Goal: Task Accomplishment & Management: Use online tool/utility

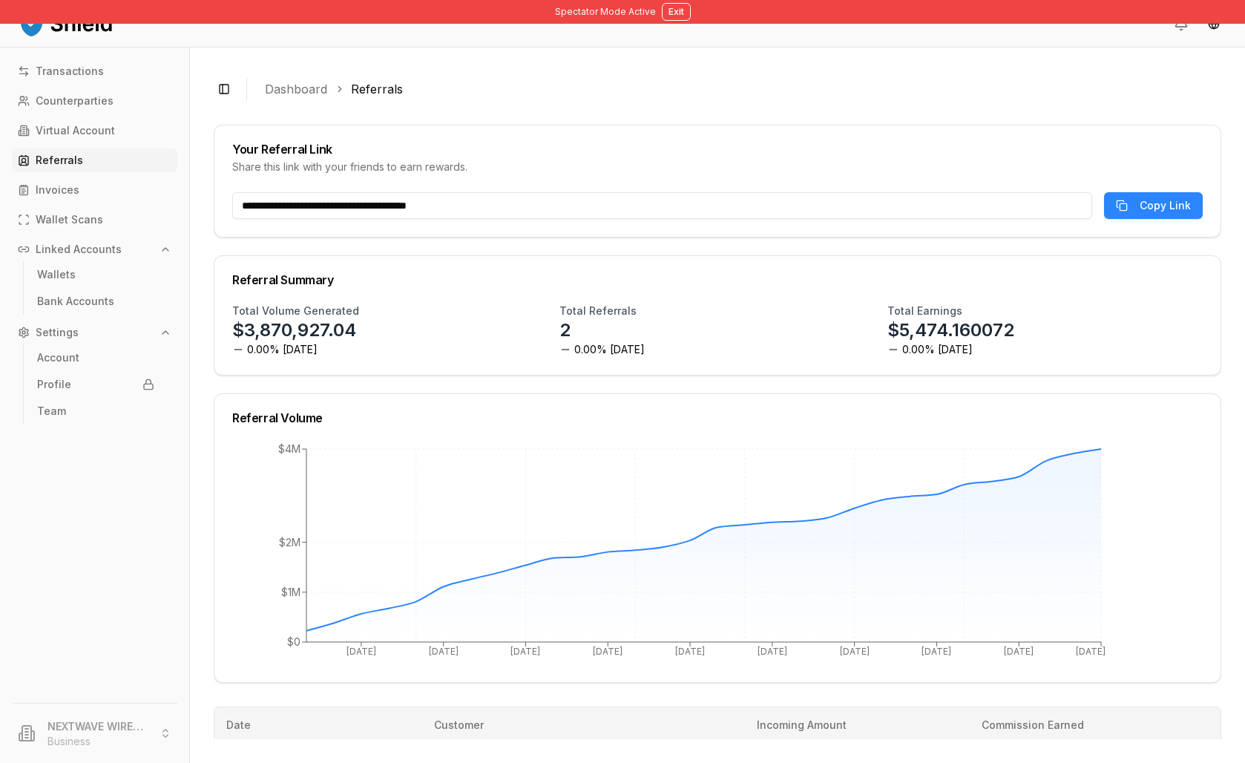
scroll to position [523, 0]
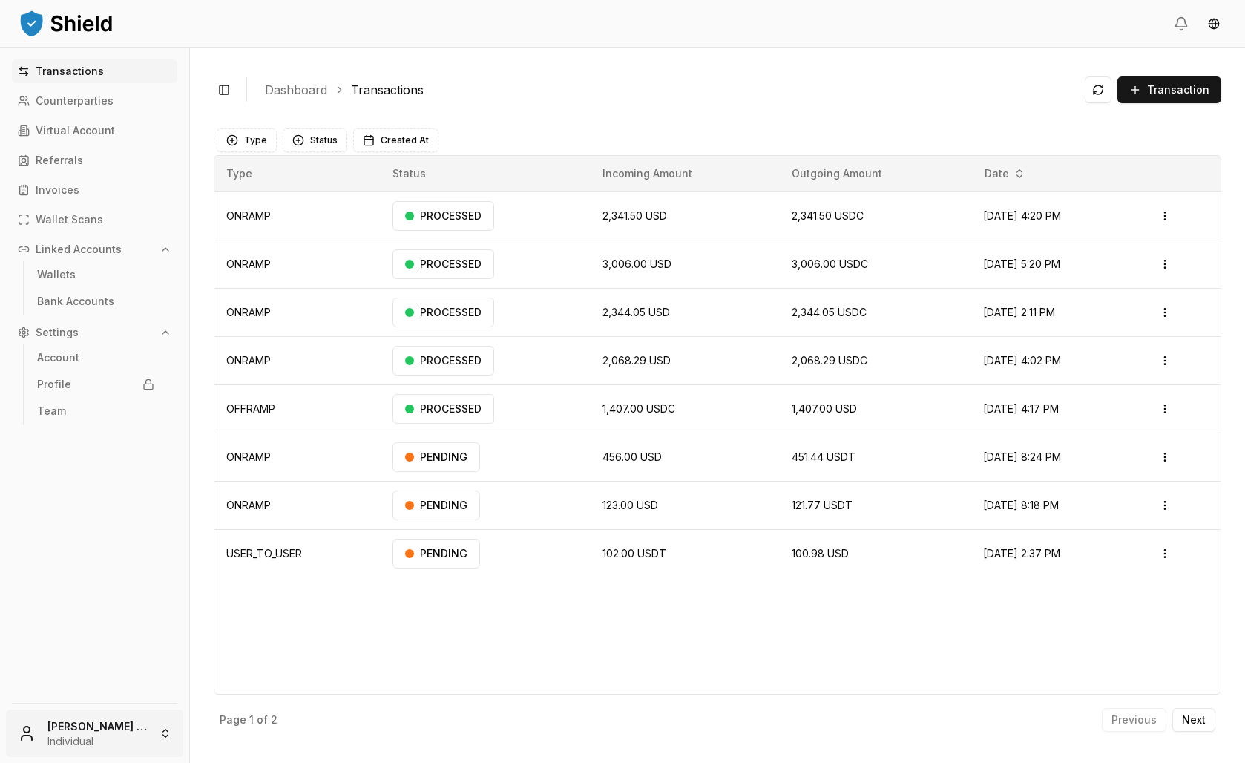
click at [123, 712] on html "Transactions Counterparties Virtual Account Referrals Invoices Wallet Scans Lin…" at bounding box center [622, 381] width 1245 height 763
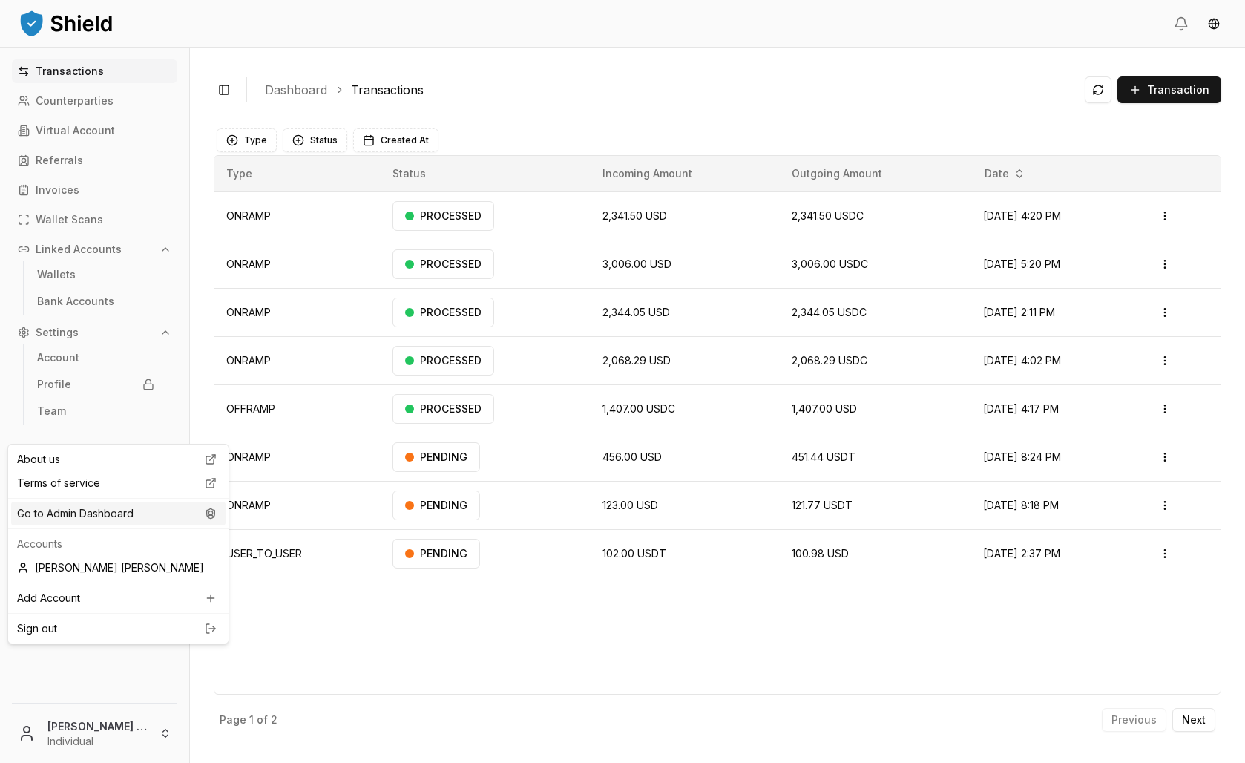
click at [144, 525] on div "Go to Admin Dashboard" at bounding box center [118, 514] width 214 height 24
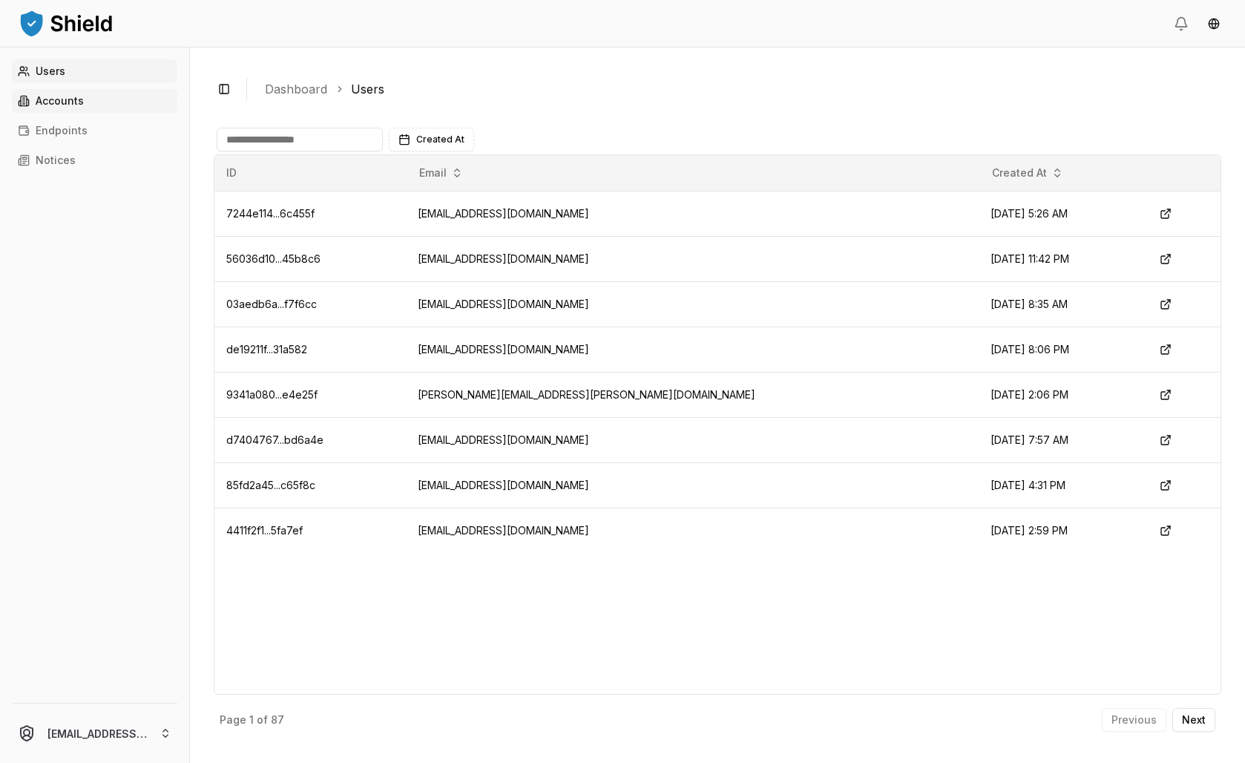
click at [118, 113] on link "Accounts" at bounding box center [95, 101] width 166 height 24
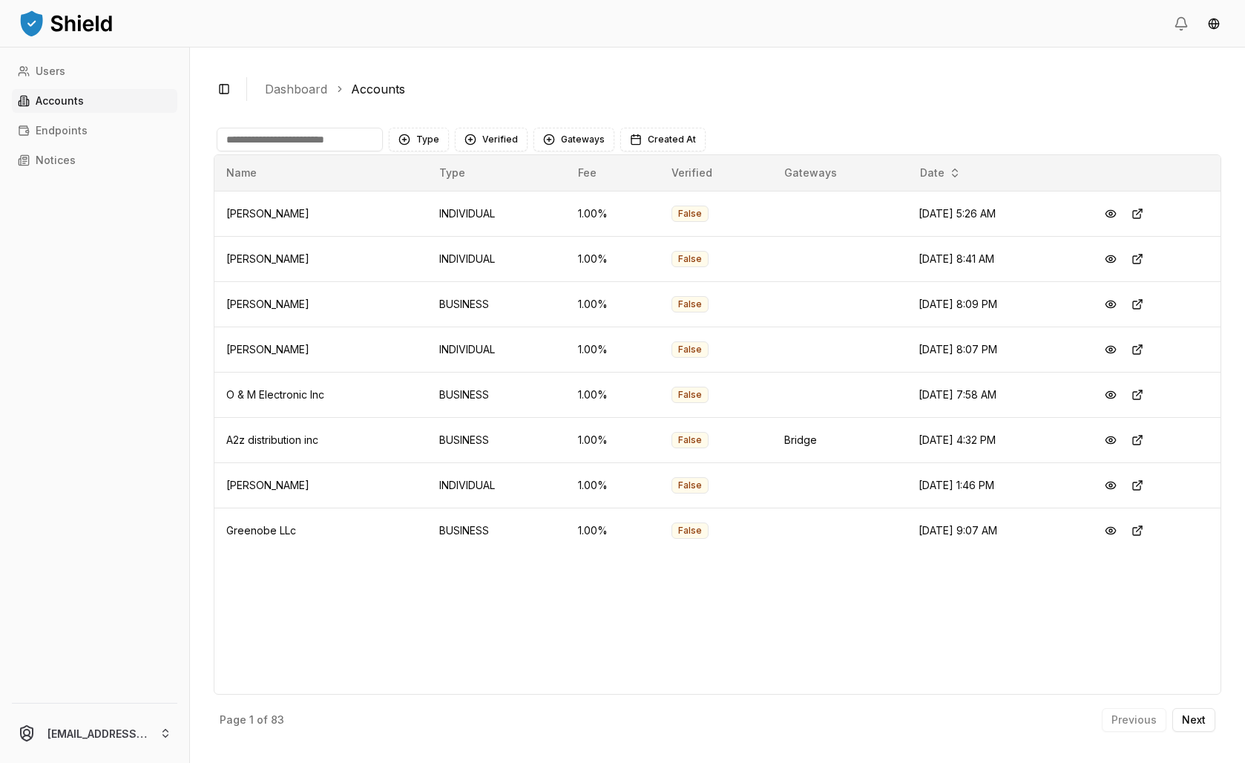
click at [366, 151] on input at bounding box center [300, 140] width 166 height 24
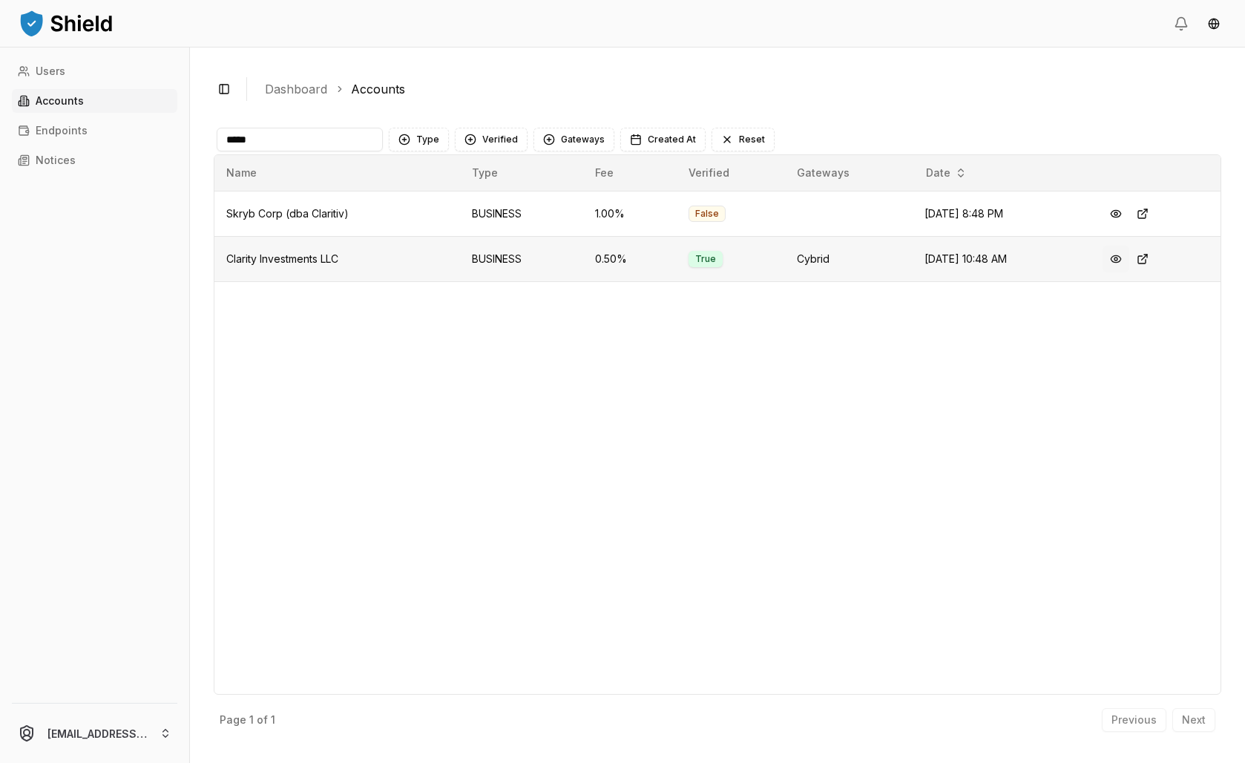
type input "*****"
click at [1130, 272] on button at bounding box center [1116, 259] width 27 height 27
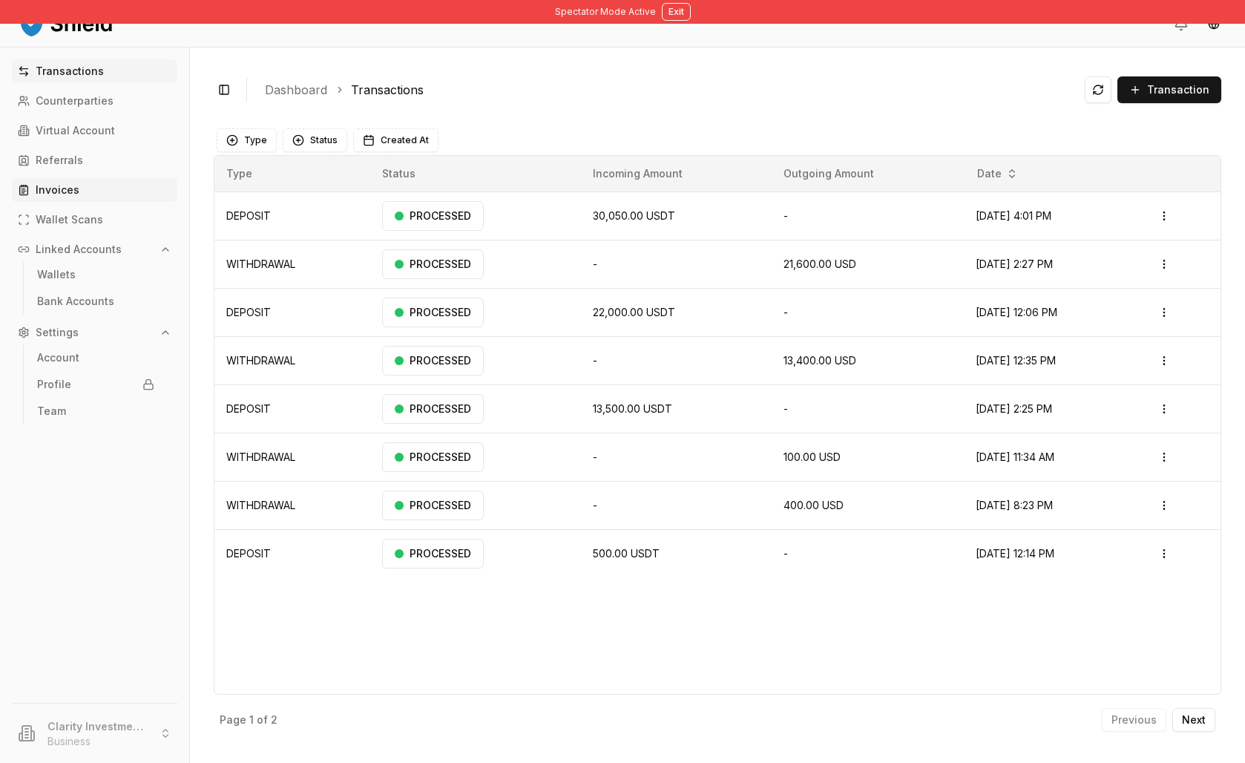
click at [79, 195] on p "Invoices" at bounding box center [58, 190] width 44 height 10
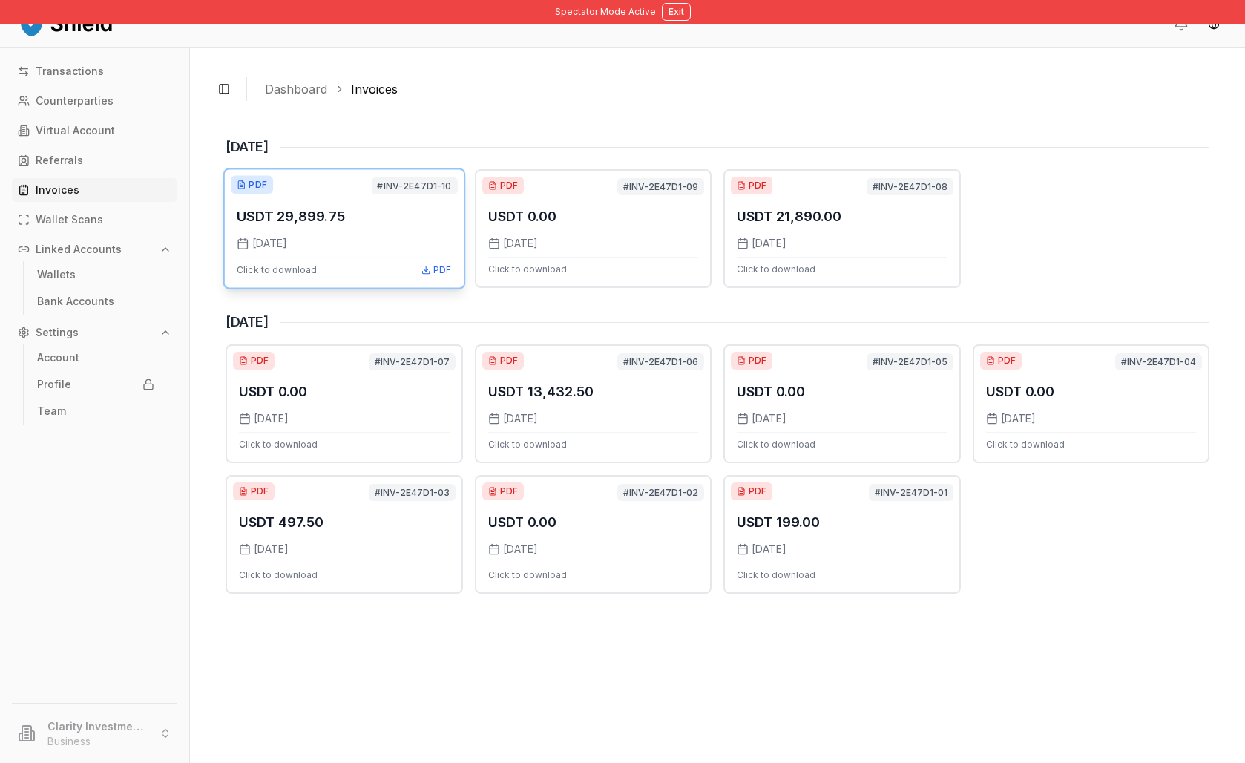
click at [345, 227] on p "USDT 29,899.75" at bounding box center [291, 217] width 108 height 22
click at [673, 227] on div "USDT 0.00" at bounding box center [593, 217] width 214 height 22
click at [345, 227] on p "USDT 29,899.75" at bounding box center [291, 217] width 108 height 22
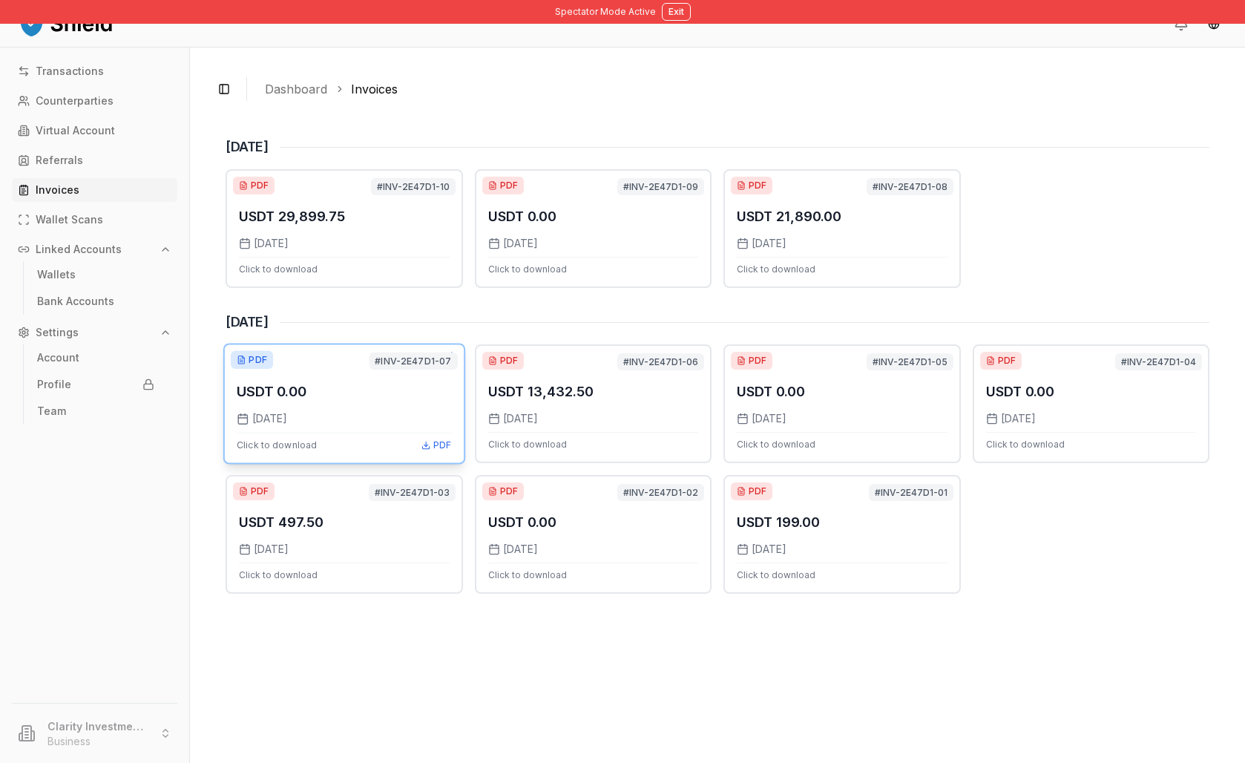
scroll to position [9, 0]
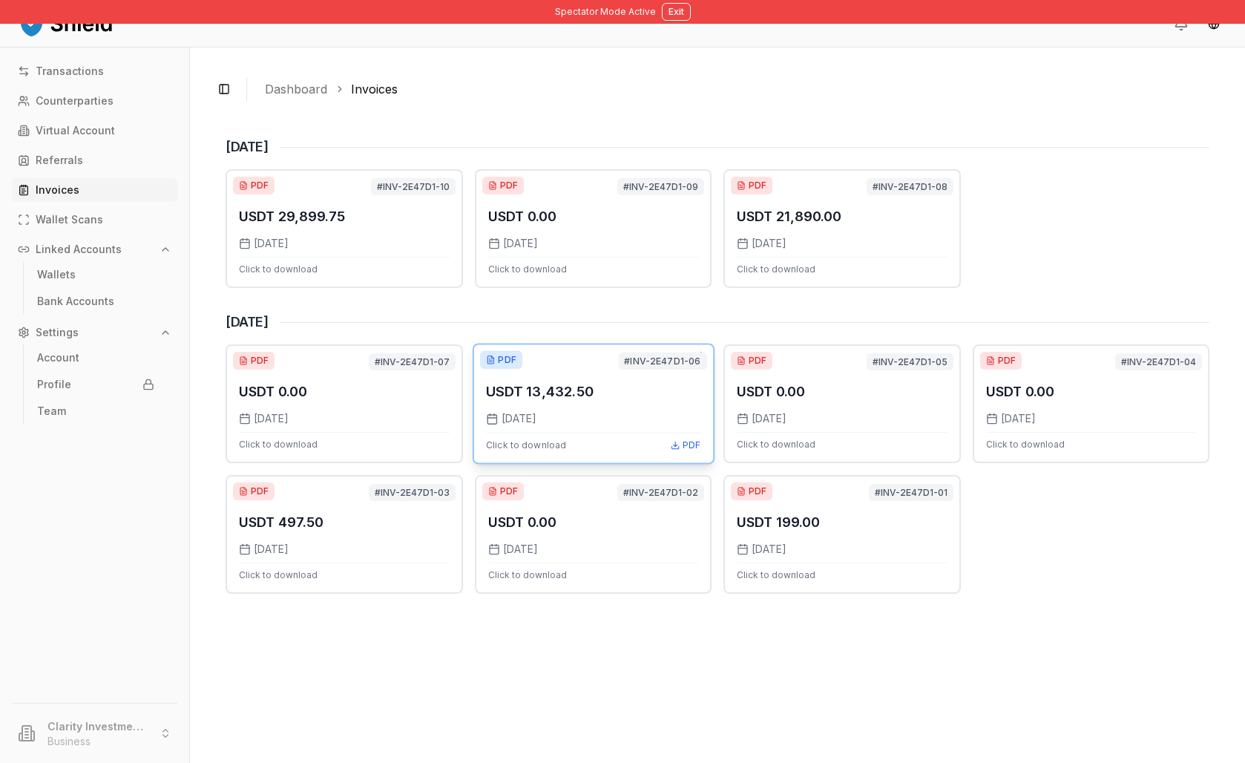
click at [630, 426] on div "[DATE]" at bounding box center [593, 418] width 214 height 15
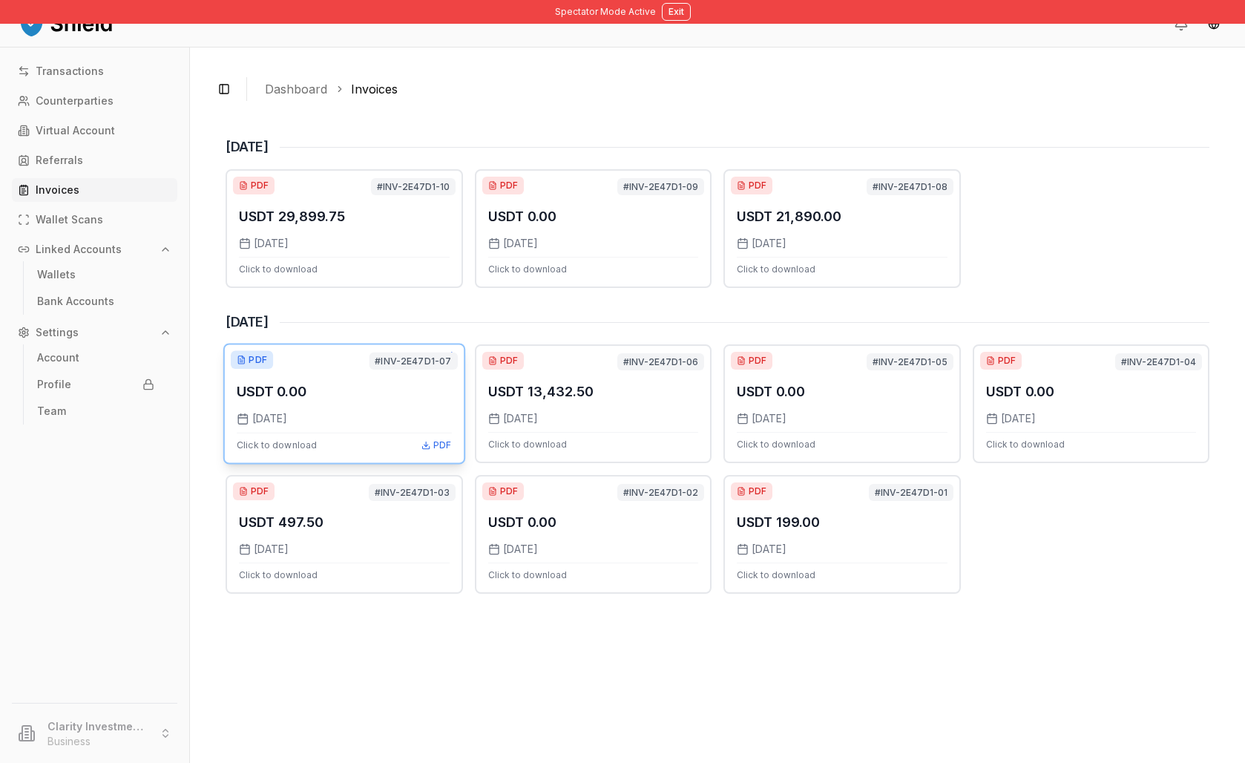
click at [307, 402] on p "USDT 0.00" at bounding box center [272, 392] width 70 height 22
click at [676, 3] on button "Exit" at bounding box center [676, 12] width 29 height 18
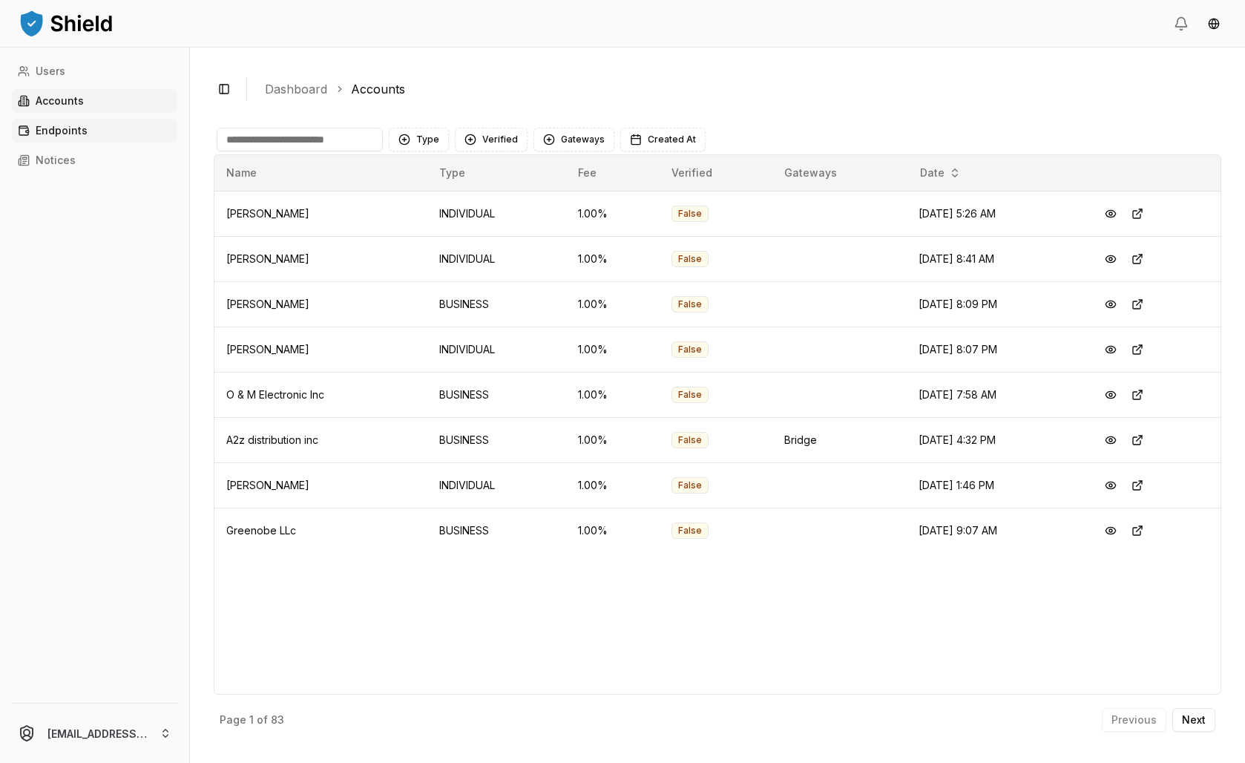
click at [105, 142] on link "Endpoints" at bounding box center [95, 131] width 166 height 24
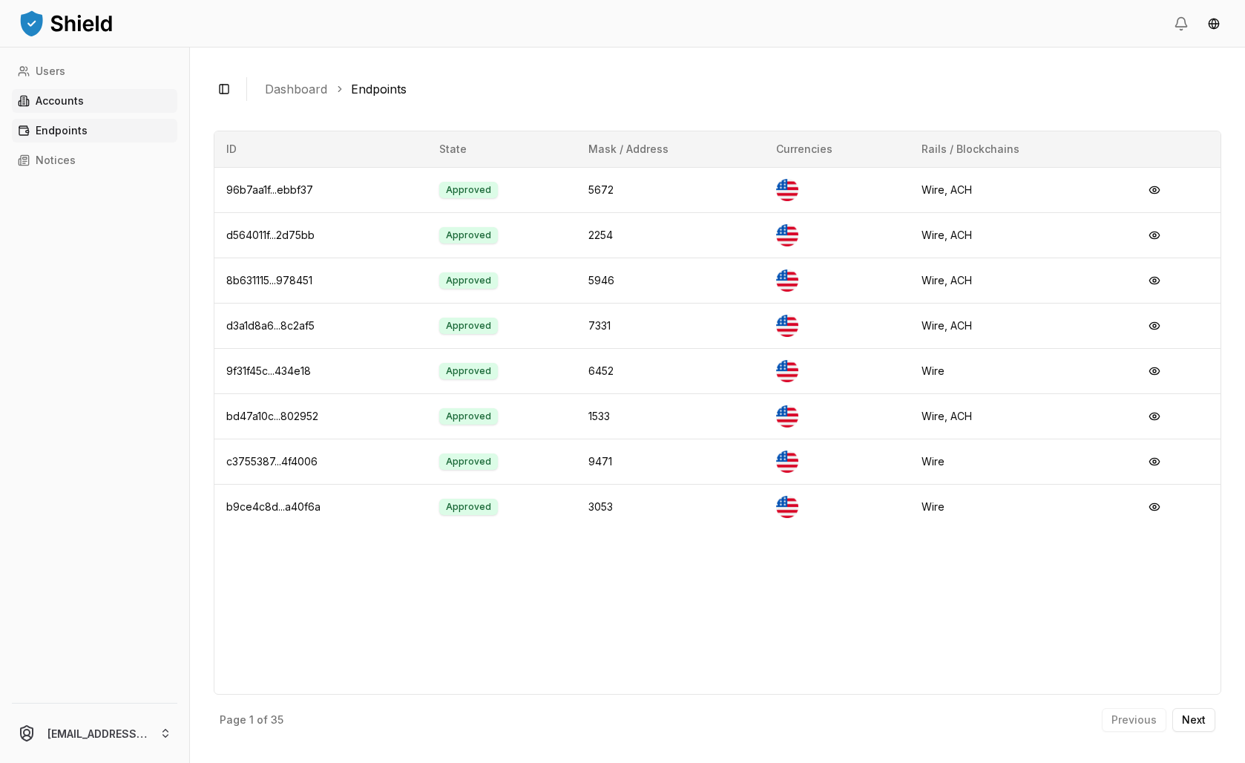
click at [108, 113] on link "Accounts" at bounding box center [95, 101] width 166 height 24
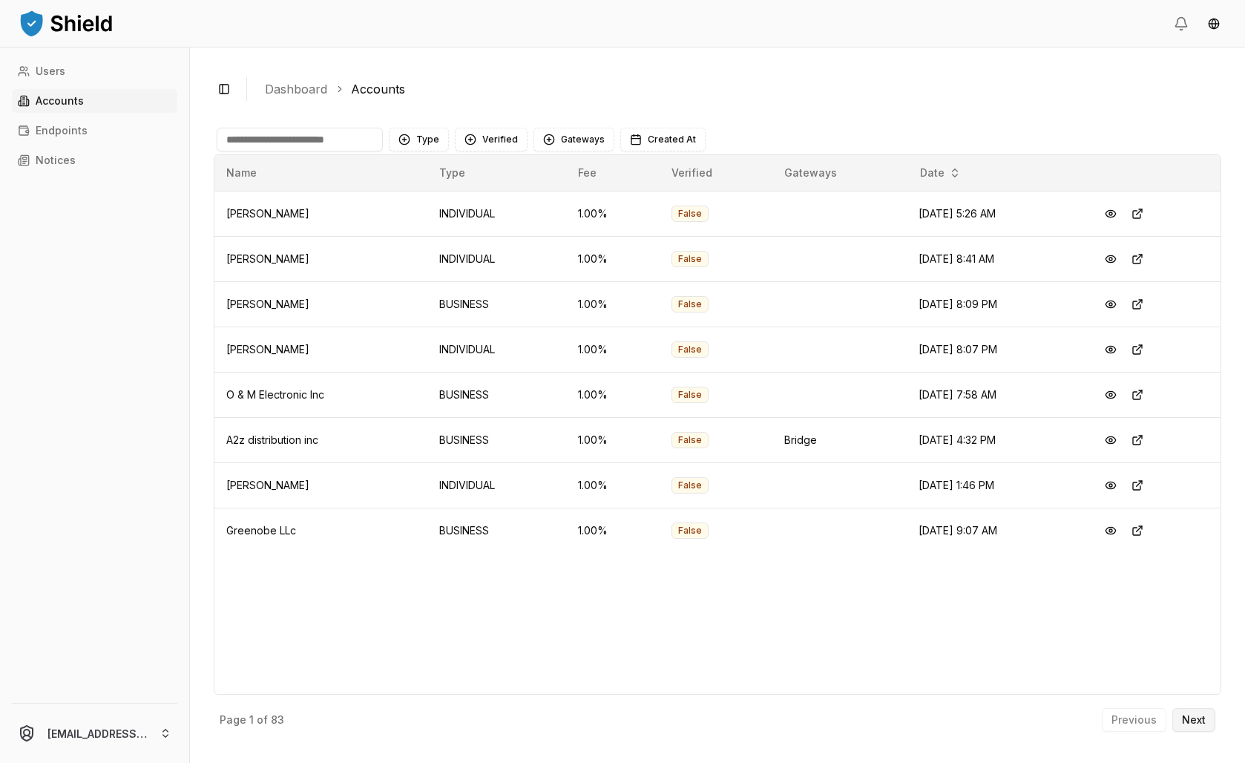
click at [1191, 718] on p "Next" at bounding box center [1194, 720] width 24 height 10
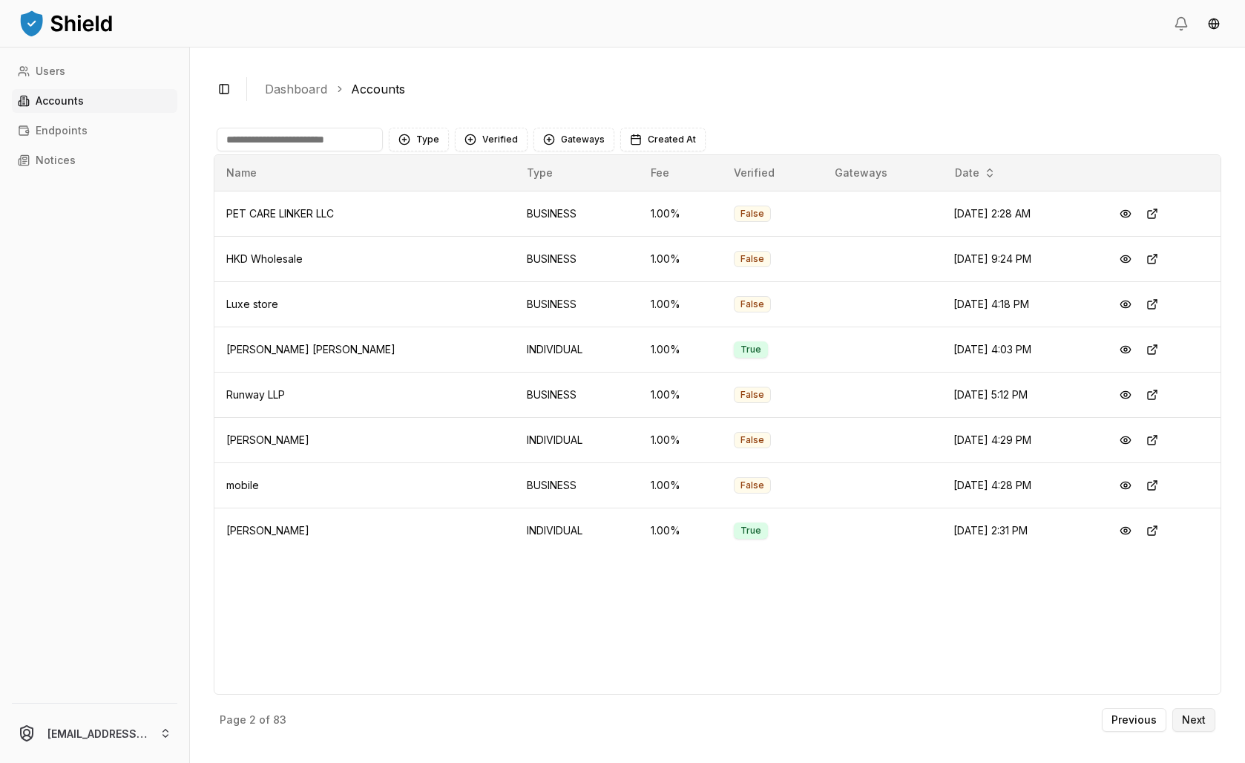
click at [1191, 718] on p "Next" at bounding box center [1194, 720] width 24 height 10
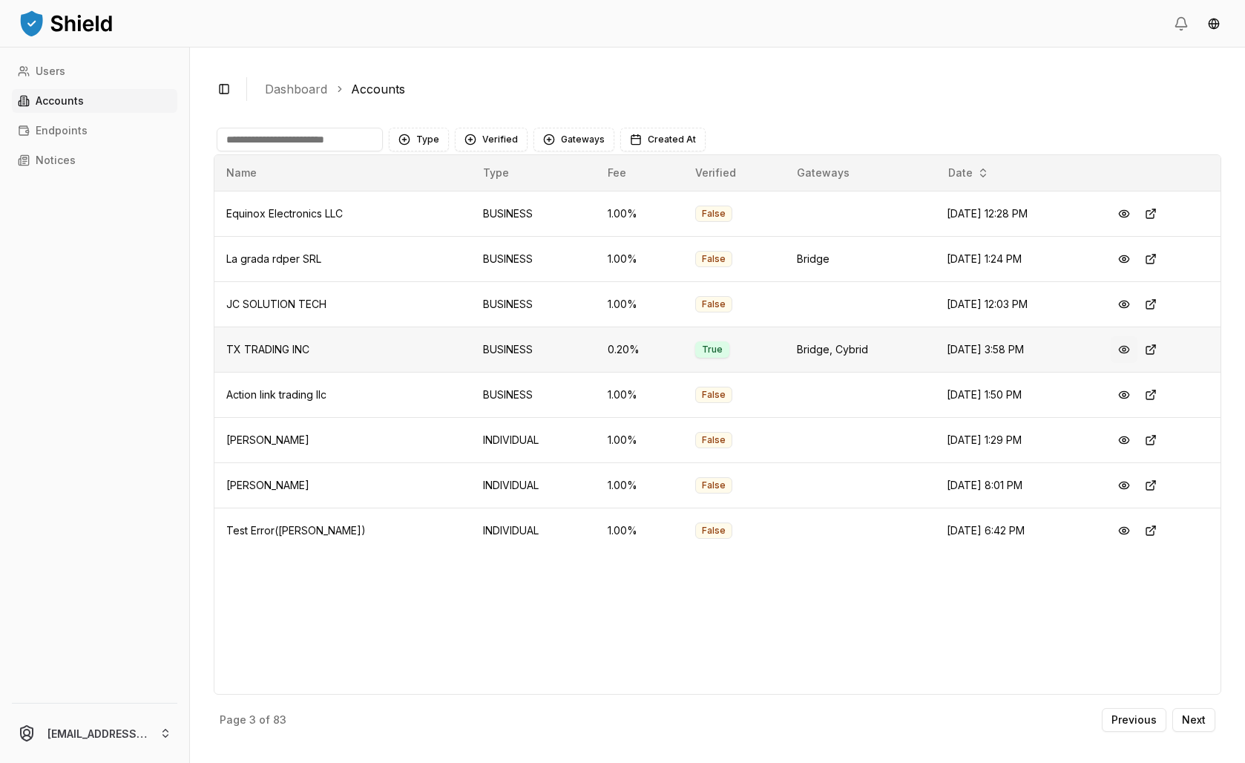
click at [1124, 363] on button at bounding box center [1124, 349] width 27 height 27
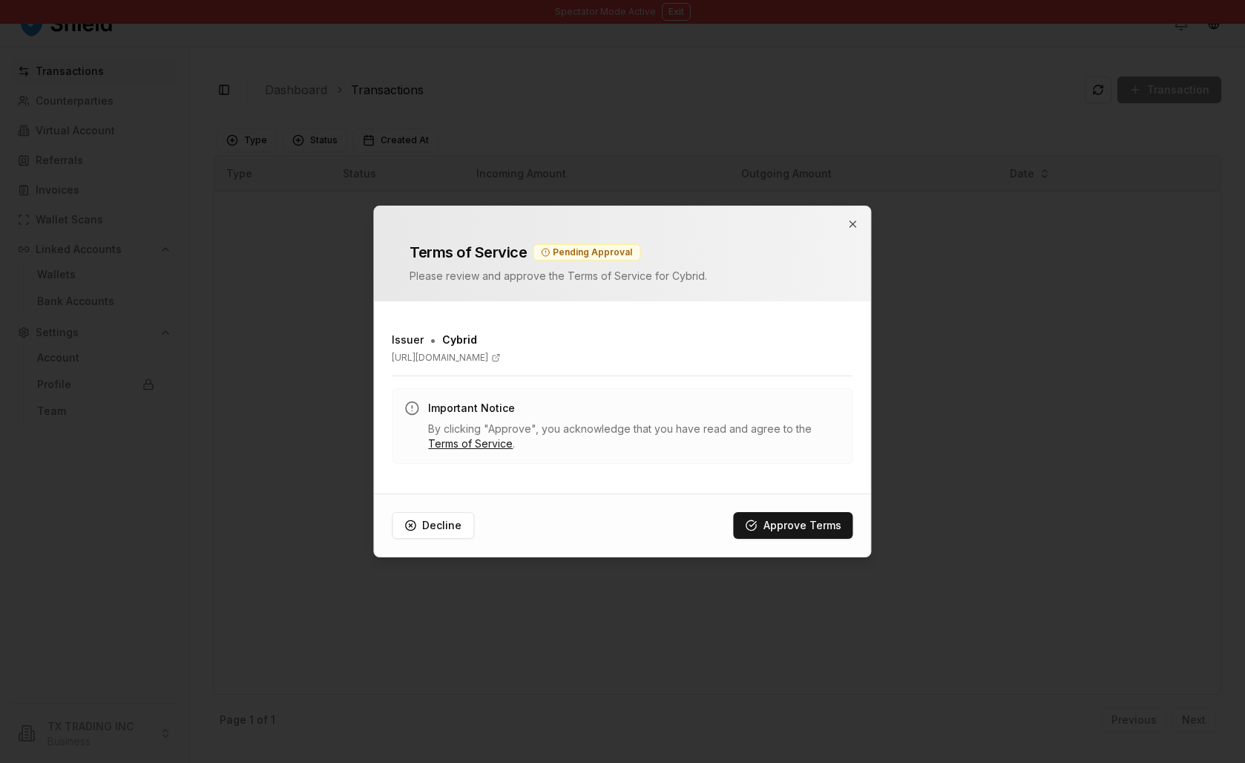
click at [844, 224] on div "Terms of Service Pending Approval Please review and approve the Terms of Servic…" at bounding box center [622, 253] width 461 height 59
click at [848, 218] on icon "button" at bounding box center [854, 224] width 12 height 12
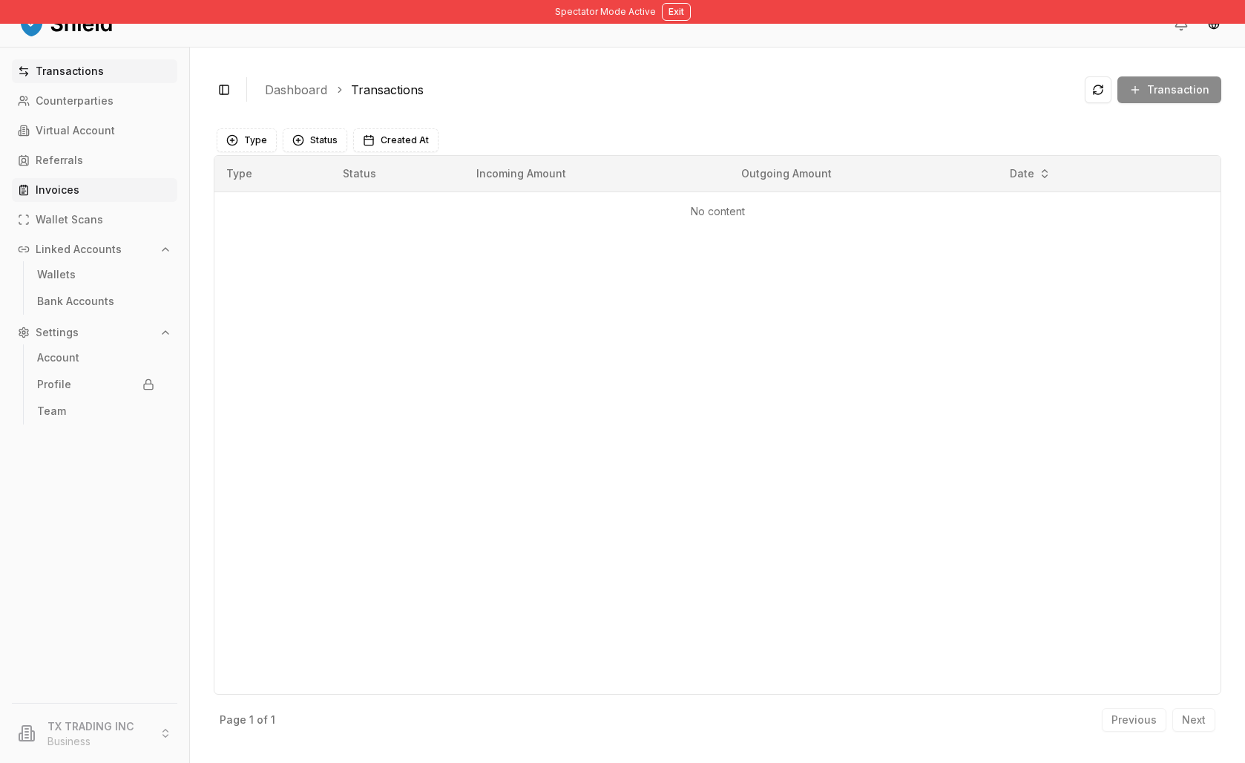
click at [79, 195] on p "Invoices" at bounding box center [58, 190] width 44 height 10
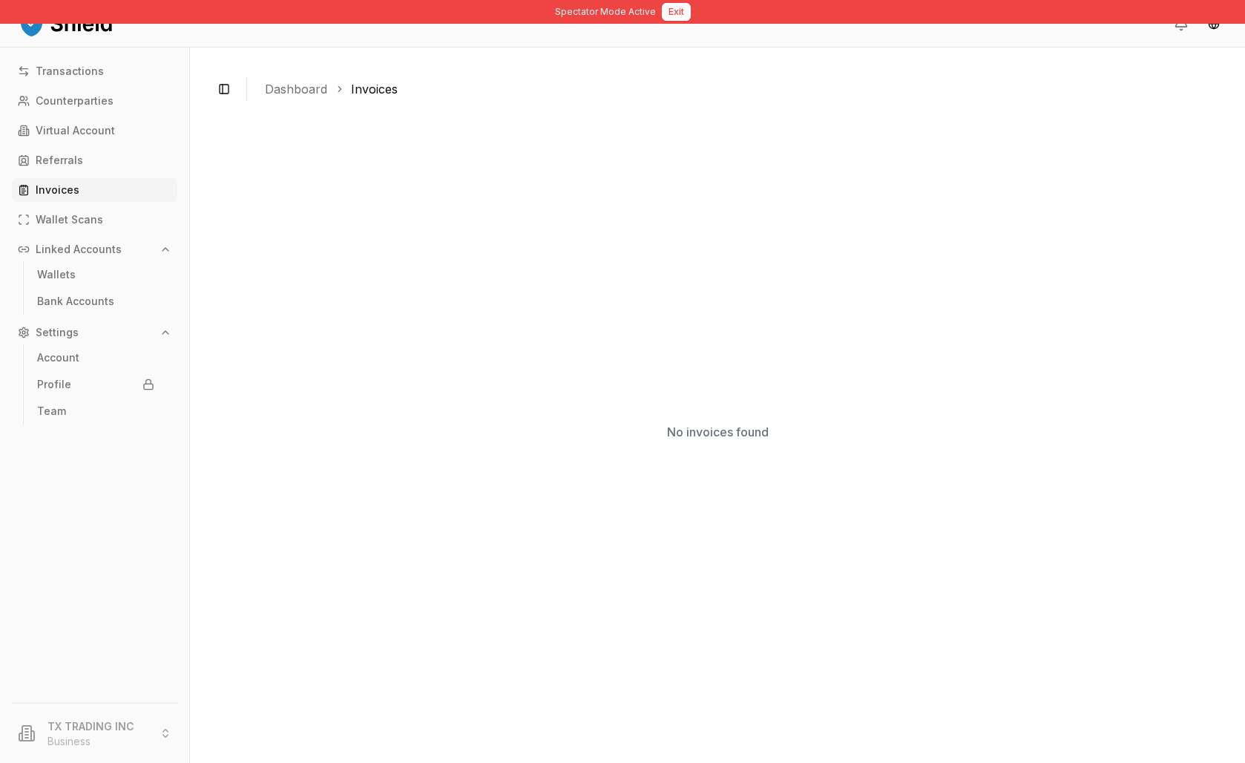
click at [681, 16] on button "Exit" at bounding box center [676, 12] width 29 height 18
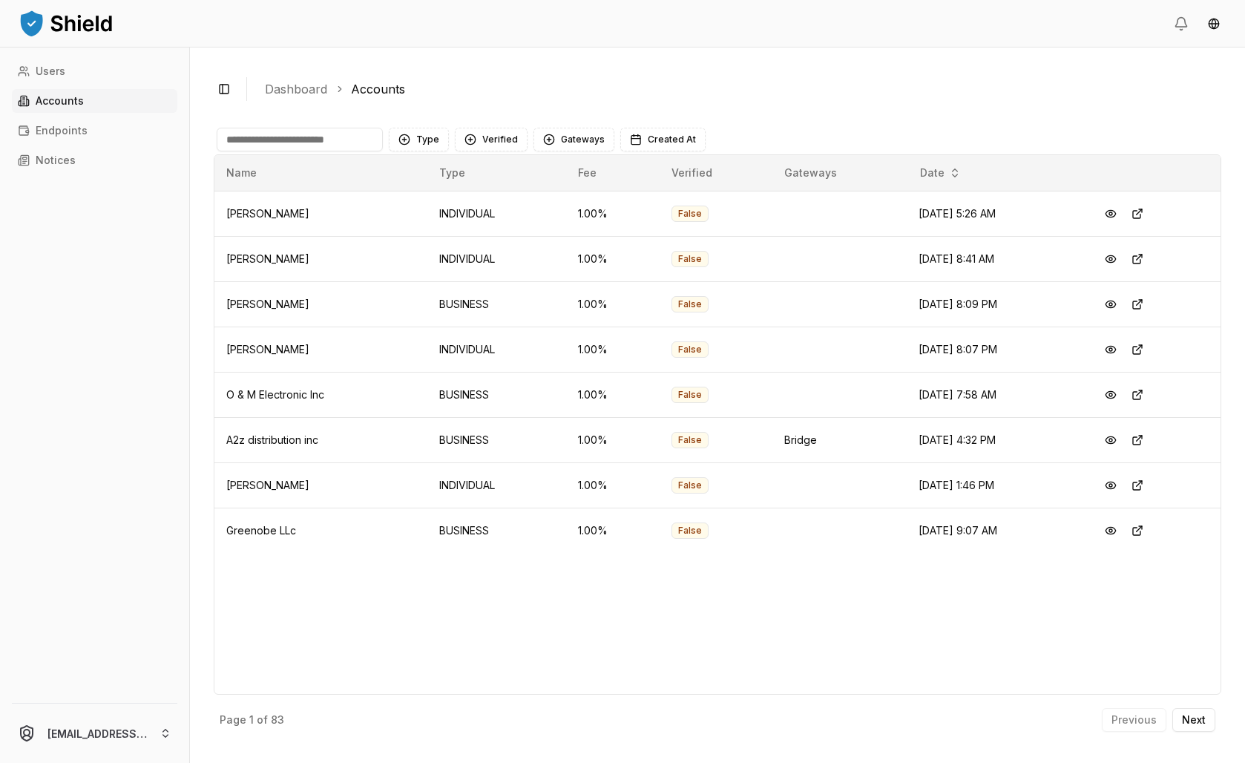
click at [383, 151] on input at bounding box center [300, 140] width 166 height 24
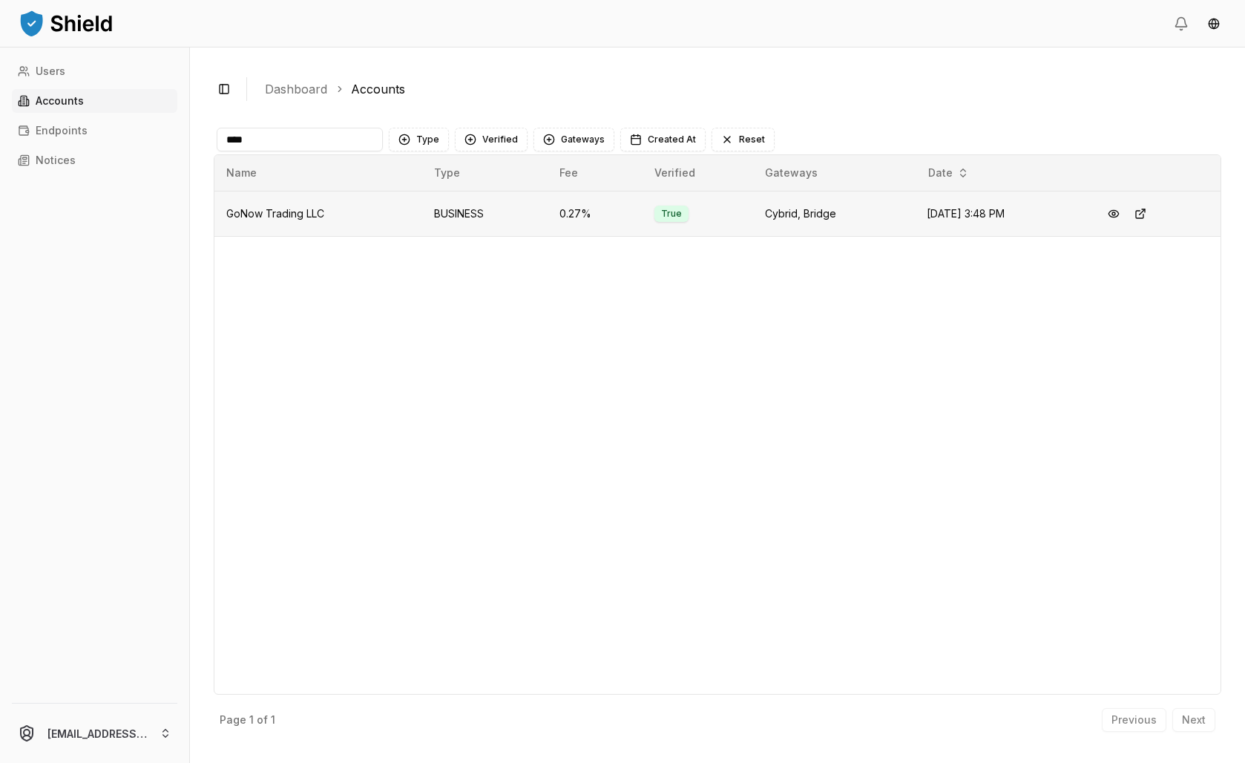
type input "****"
click at [324, 220] on span "GoNow Trading LLC" at bounding box center [275, 213] width 98 height 13
click at [1127, 227] on button at bounding box center [1114, 213] width 27 height 27
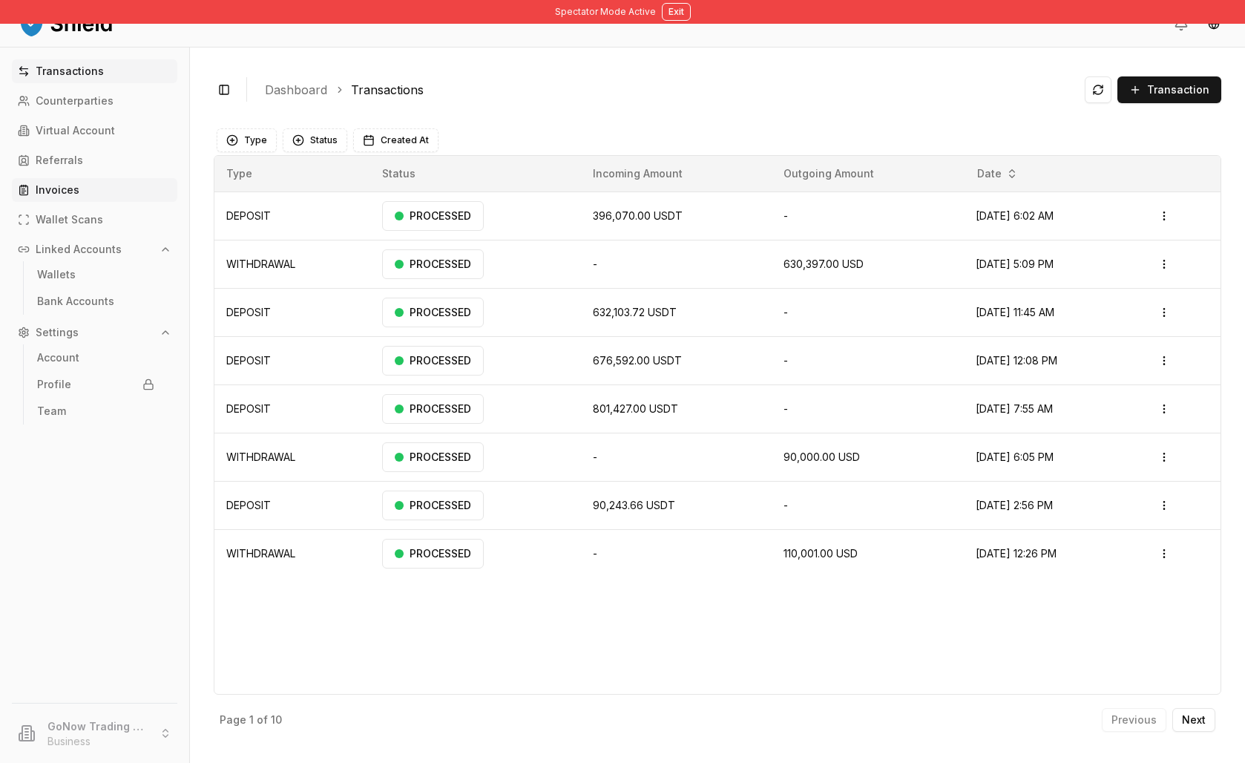
click at [102, 202] on link "Invoices" at bounding box center [95, 190] width 166 height 24
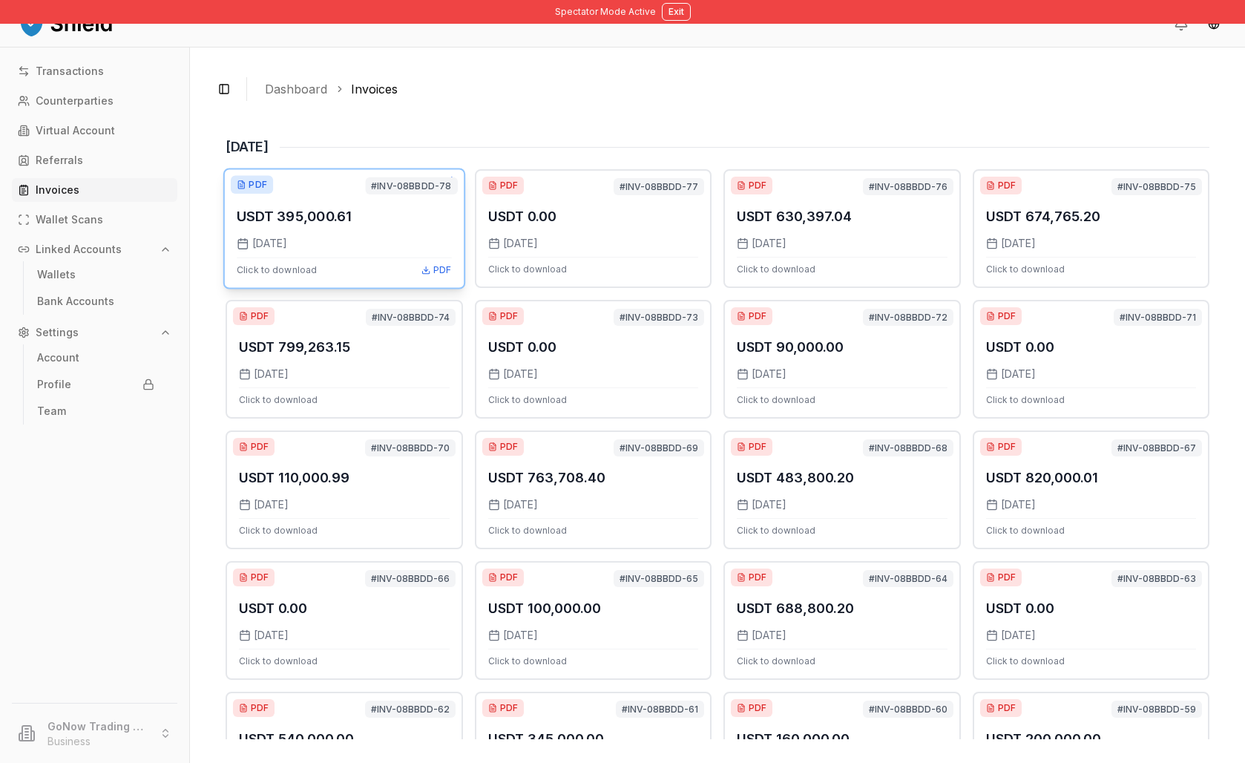
click at [288, 251] on span "[DATE]" at bounding box center [270, 243] width 36 height 15
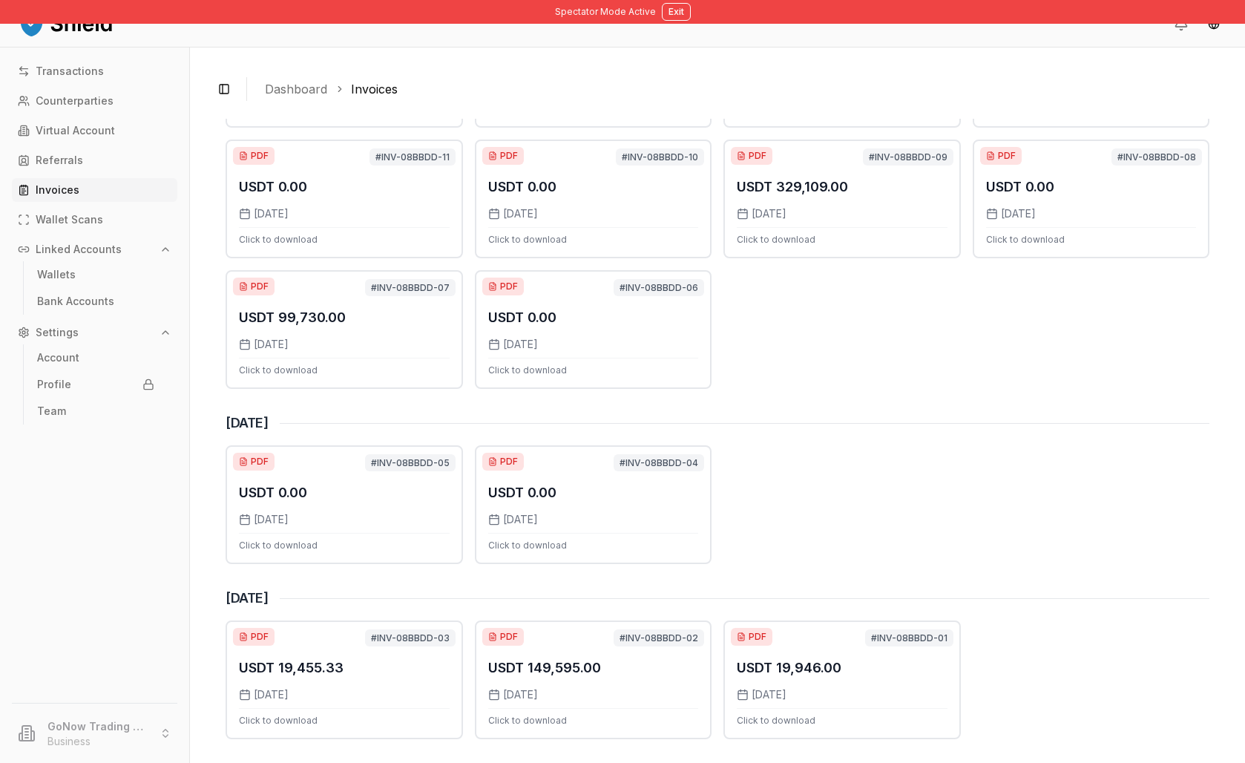
scroll to position [3334, 0]
click at [427, 659] on div "USDT 19,455.33 [DATE] Click to download PDF" at bounding box center [344, 679] width 214 height 94
click at [678, 16] on button "Exit" at bounding box center [676, 12] width 29 height 18
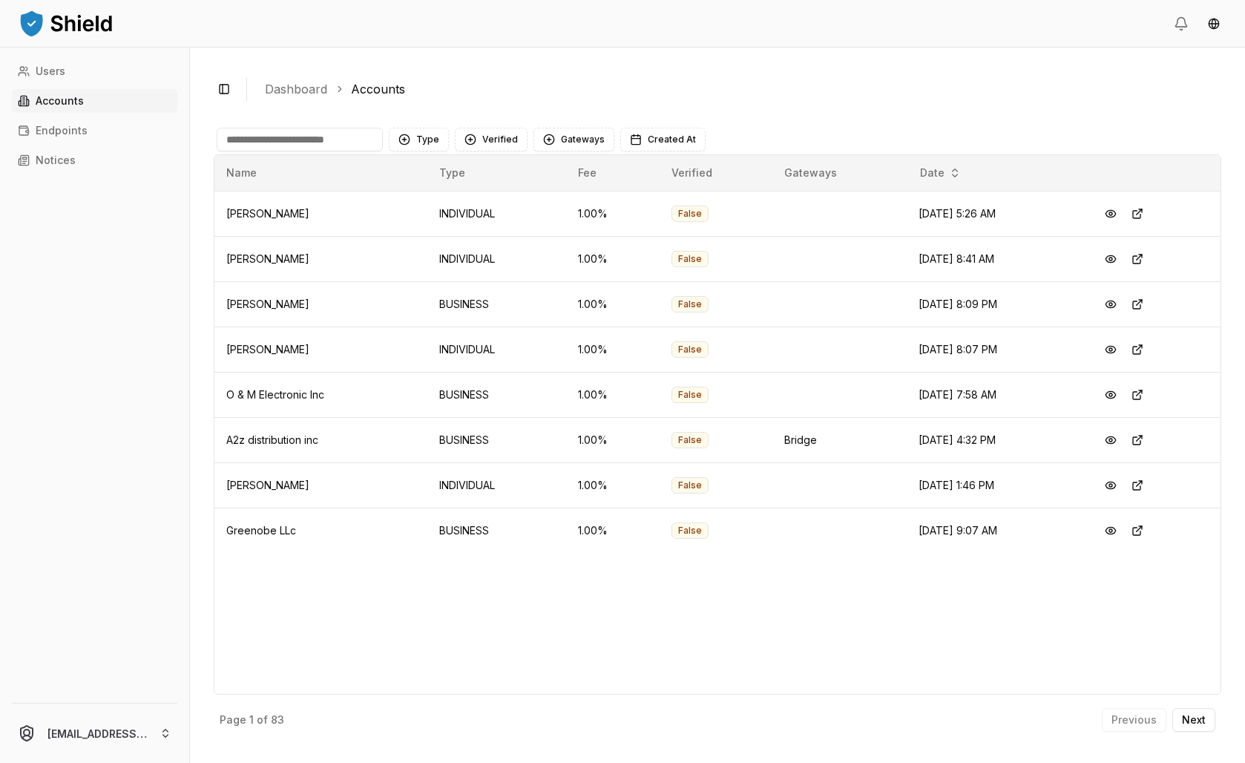
click at [374, 151] on input at bounding box center [300, 140] width 166 height 24
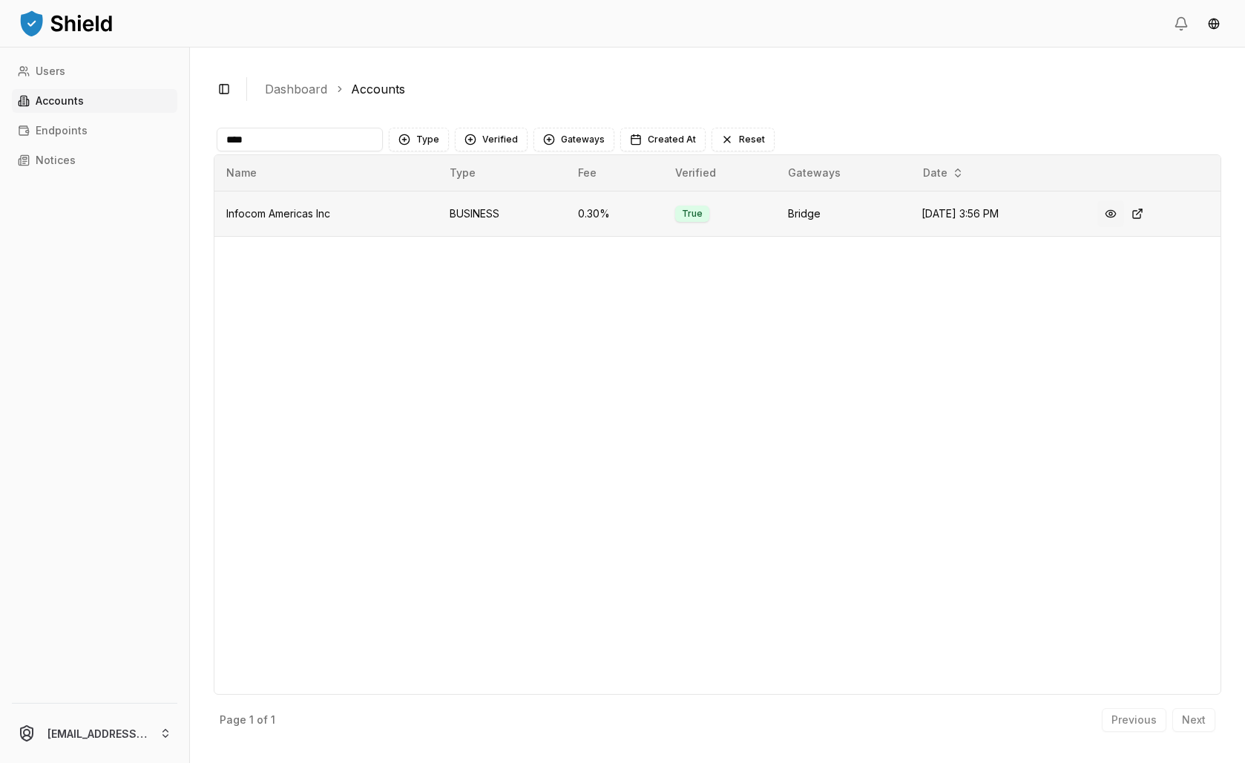
type input "****"
click at [1124, 227] on button at bounding box center [1111, 213] width 27 height 27
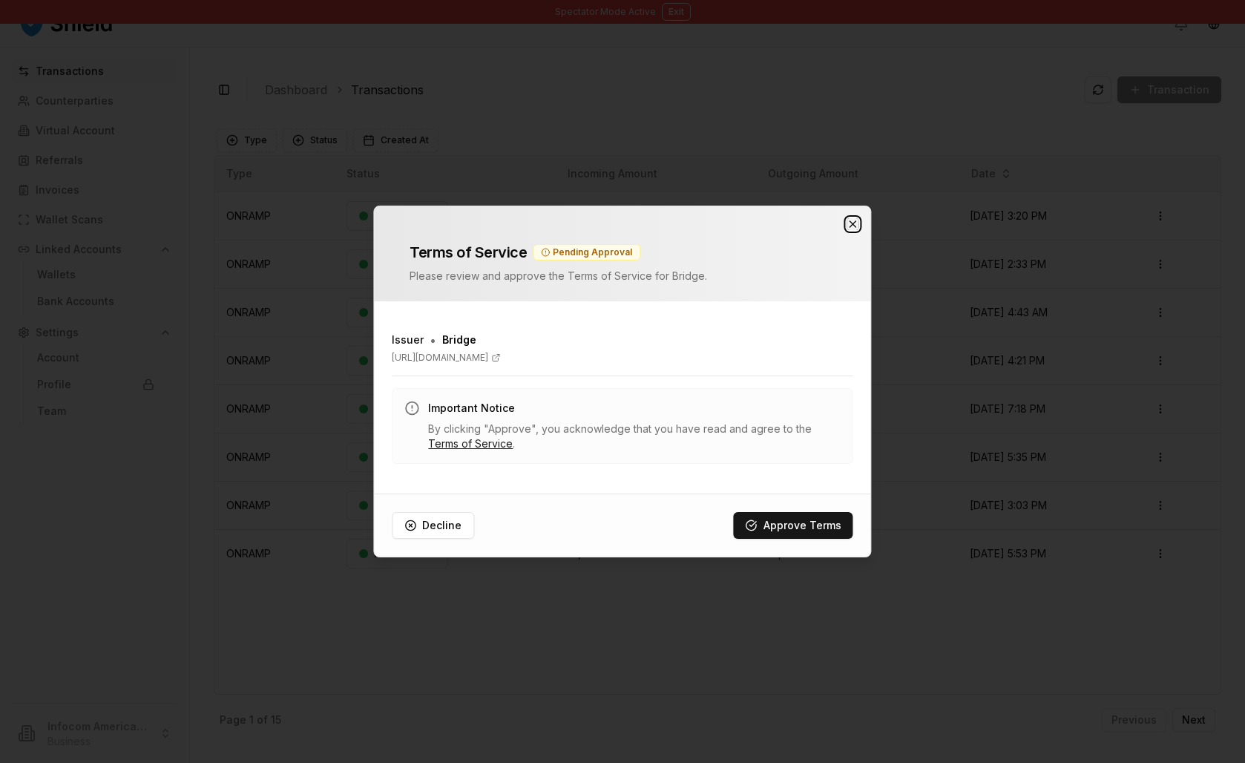
click at [851, 218] on icon "button" at bounding box center [854, 224] width 12 height 12
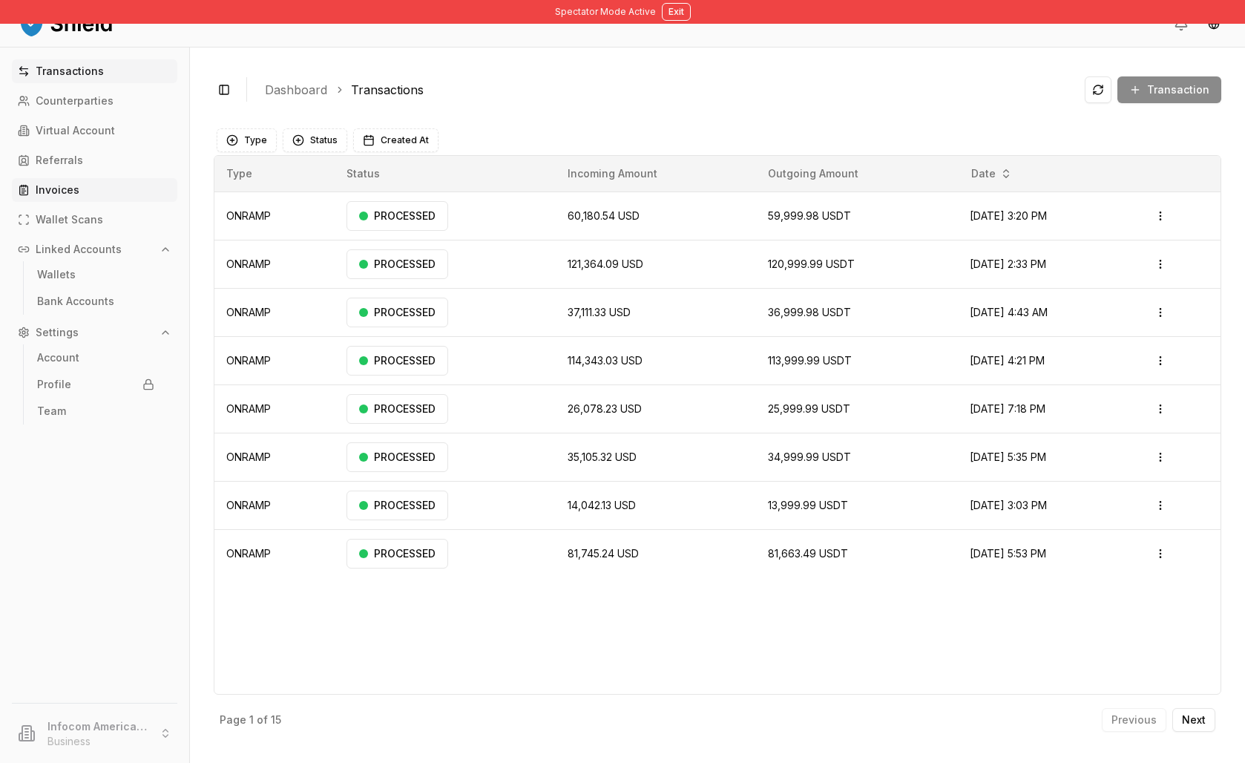
click at [79, 195] on p "Invoices" at bounding box center [58, 190] width 44 height 10
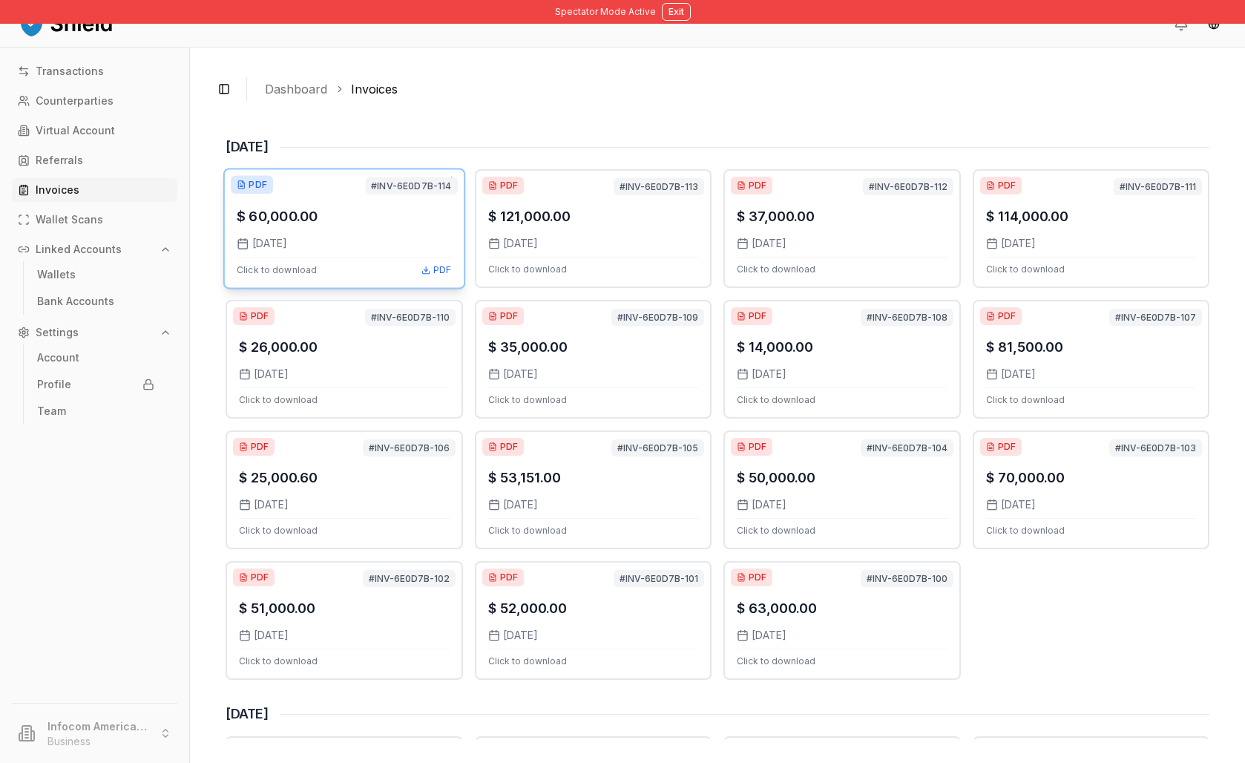
click at [394, 275] on div "$ 60,000.00 [DATE] Click to download PDF" at bounding box center [344, 229] width 214 height 94
click at [674, 10] on button "Exit" at bounding box center [676, 12] width 29 height 18
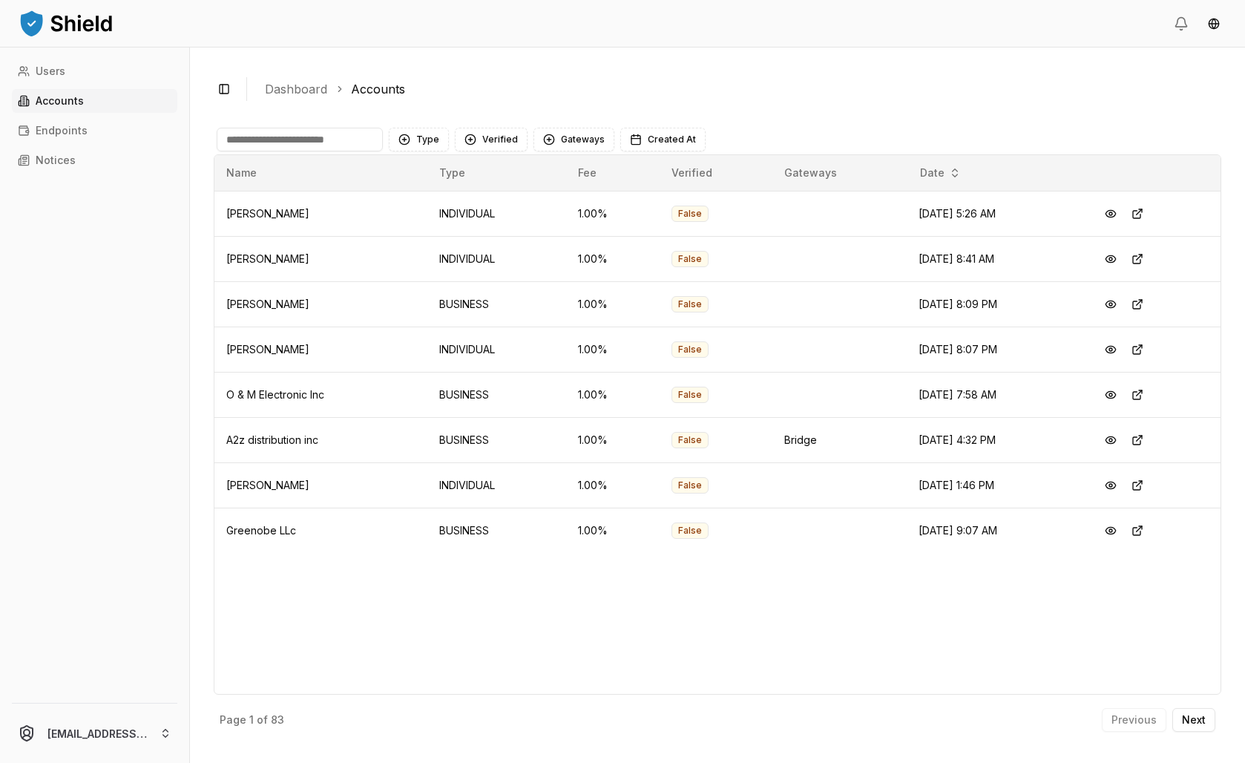
click at [295, 151] on input at bounding box center [300, 140] width 166 height 24
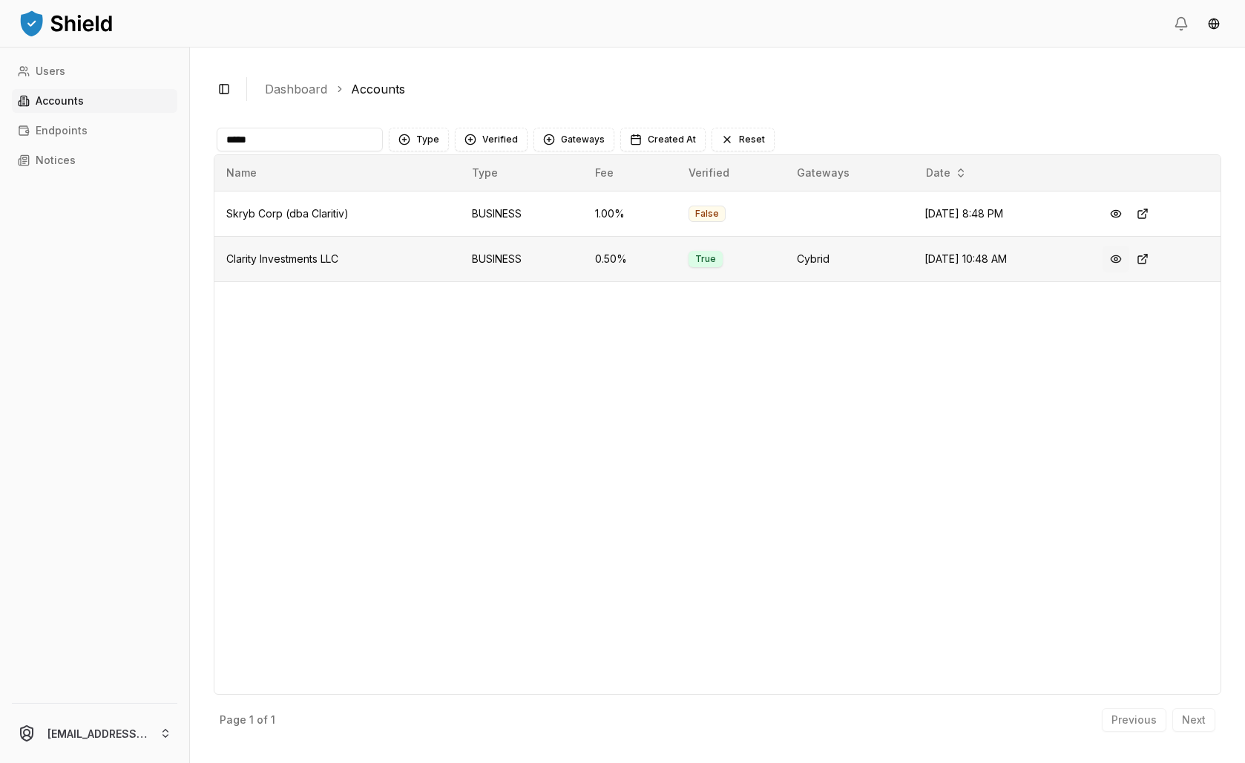
type input "*****"
click at [1124, 272] on button at bounding box center [1116, 259] width 27 height 27
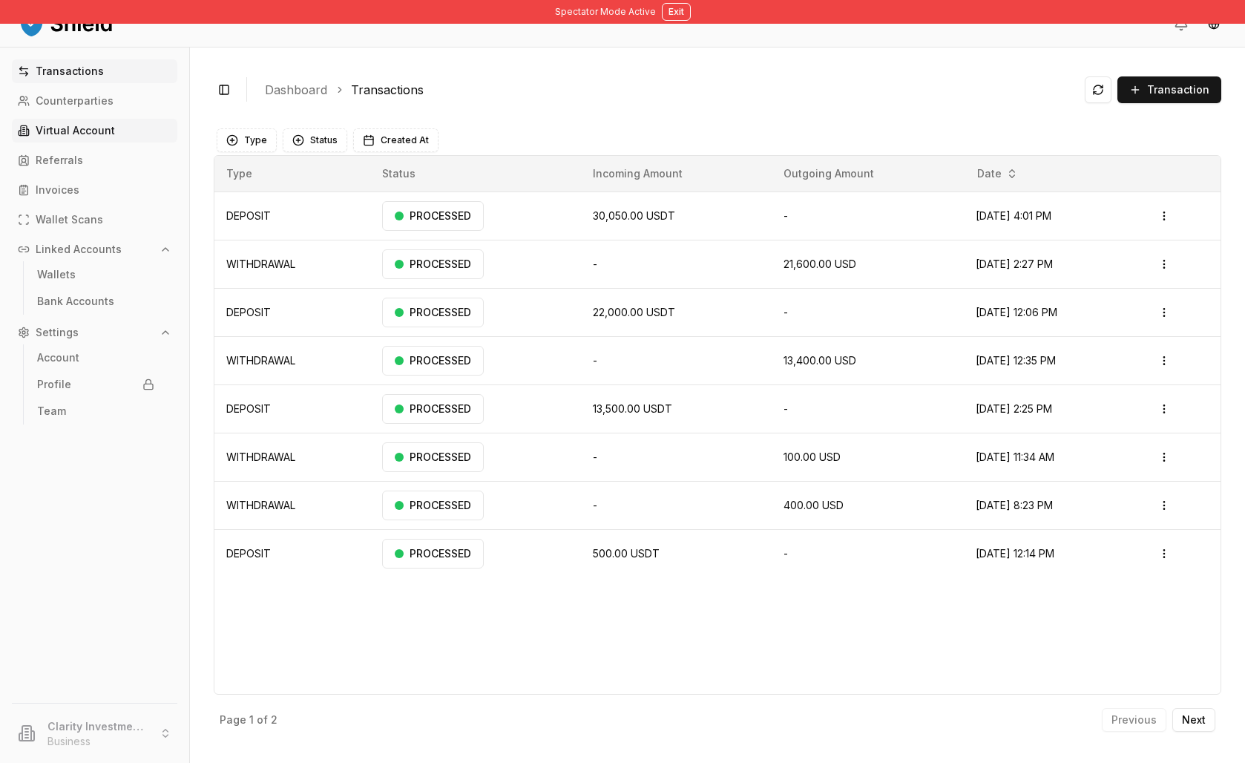
click at [105, 136] on p "Virtual Account" at bounding box center [75, 130] width 79 height 10
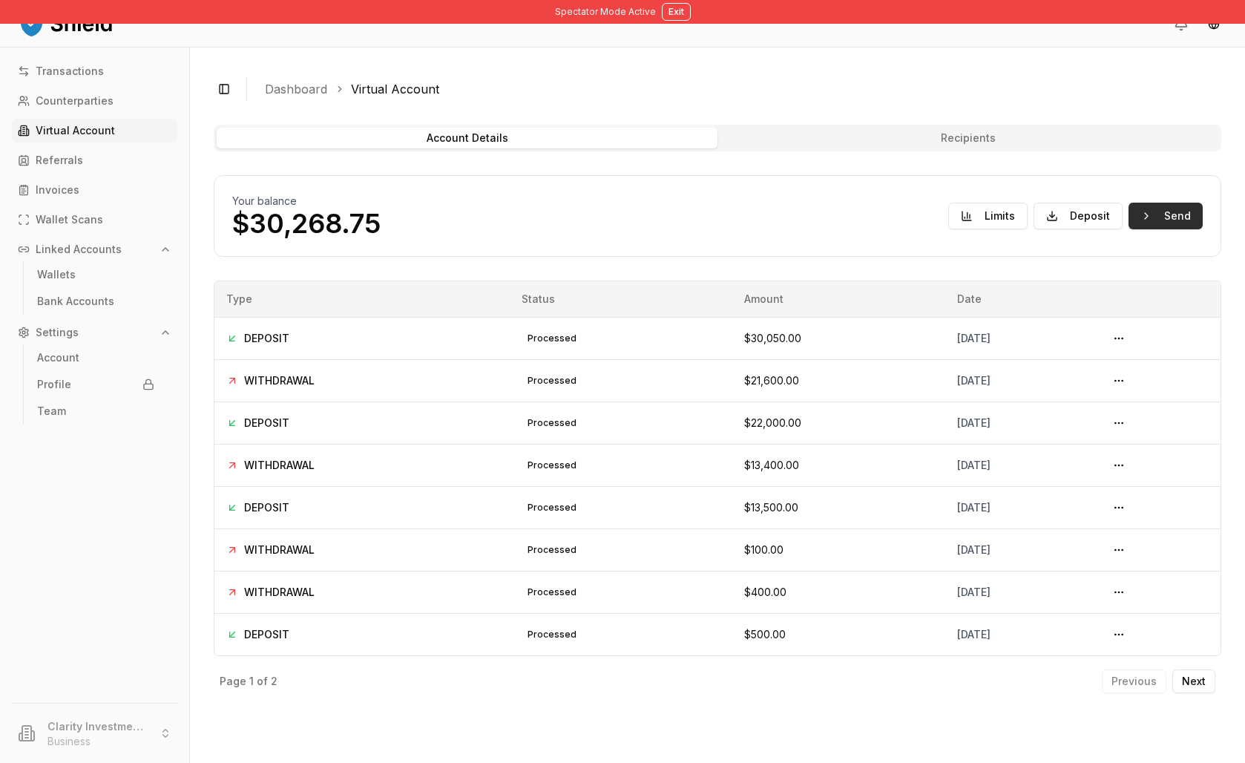
click at [1129, 229] on button "Send" at bounding box center [1166, 216] width 74 height 27
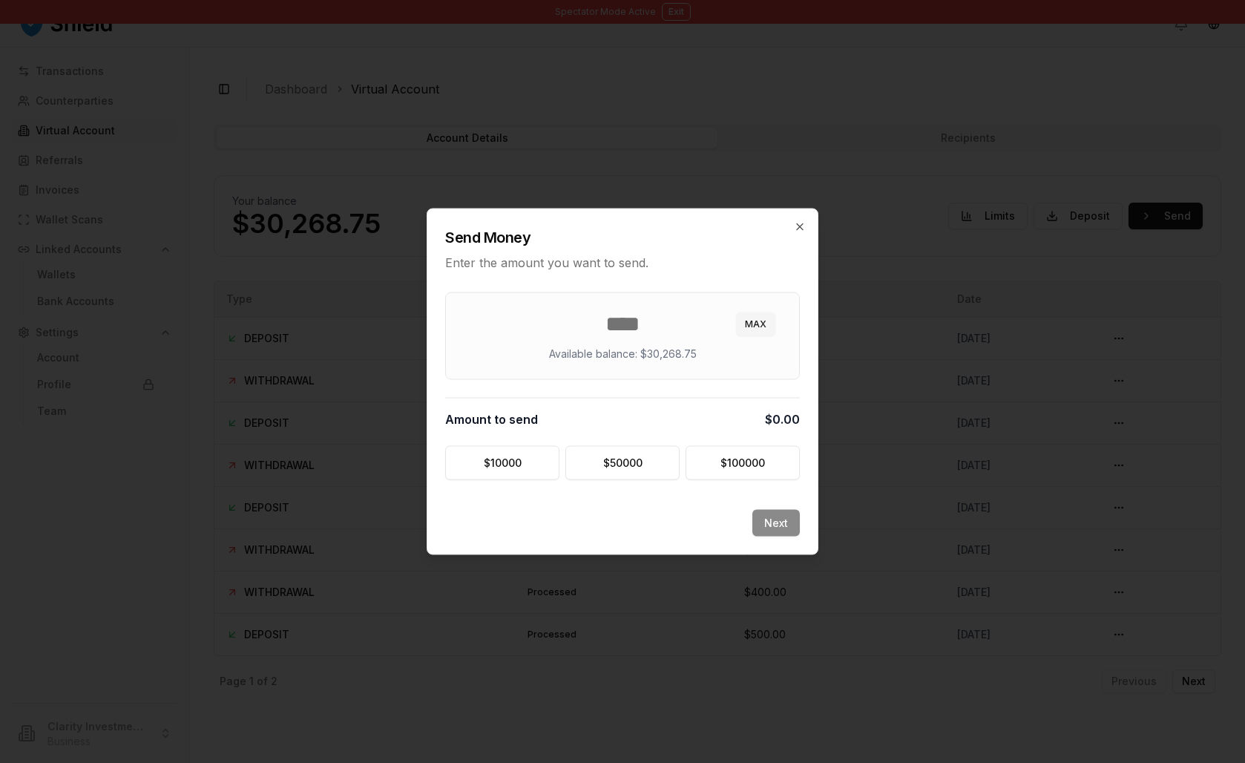
drag, startPoint x: 1100, startPoint y: 269, endPoint x: 679, endPoint y: 315, distance: 423.3
click at [679, 315] on input "number" at bounding box center [623, 324] width 318 height 27
type input "***"
click at [818, 554] on div "Next" at bounding box center [622, 532] width 390 height 45
click at [800, 537] on button "Next" at bounding box center [776, 523] width 47 height 27
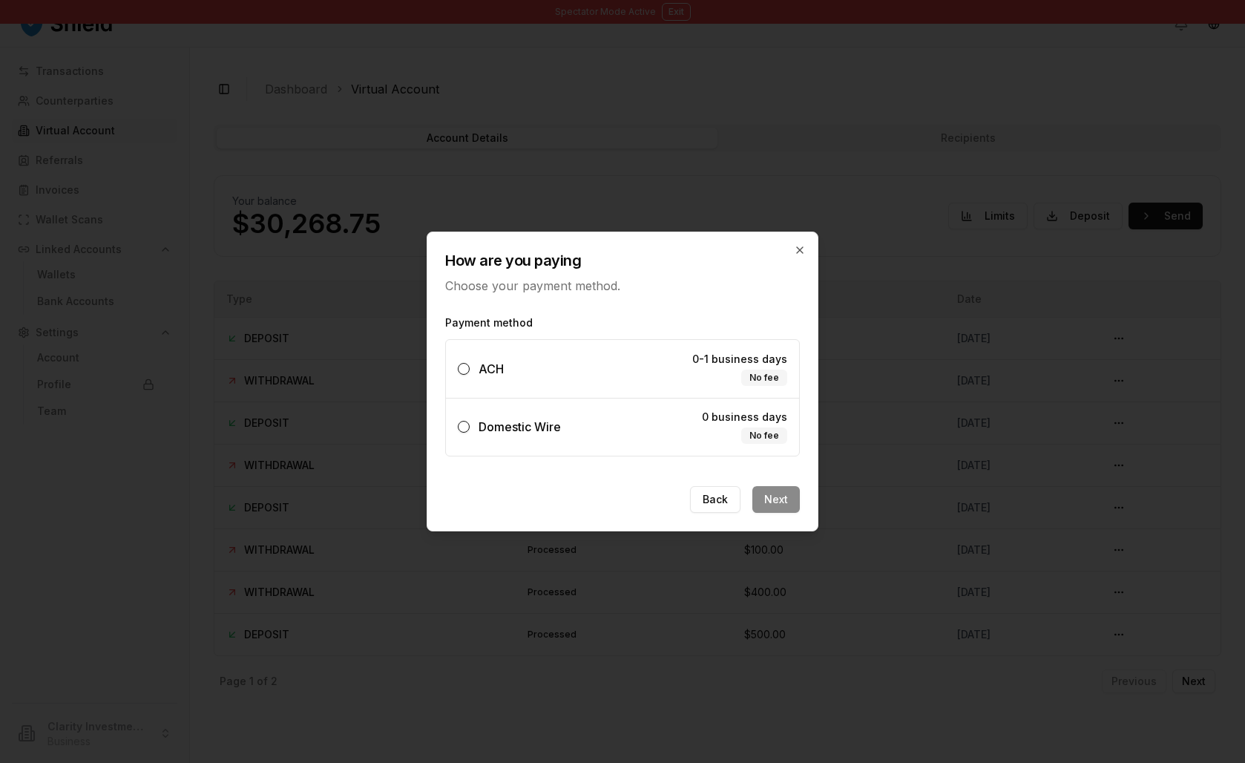
drag, startPoint x: 679, startPoint y: 315, endPoint x: 725, endPoint y: 449, distance: 141.3
click at [725, 449] on label "Domestic Wire 0 business days No fee" at bounding box center [622, 427] width 353 height 58
click at [470, 433] on button "Domestic Wire 0 business days No fee" at bounding box center [464, 427] width 12 height 12
click at [643, 387] on label "ACH 0-1 business days No fee" at bounding box center [622, 369] width 353 height 58
click at [470, 375] on button "ACH 0-1 business days No fee" at bounding box center [464, 369] width 12 height 12
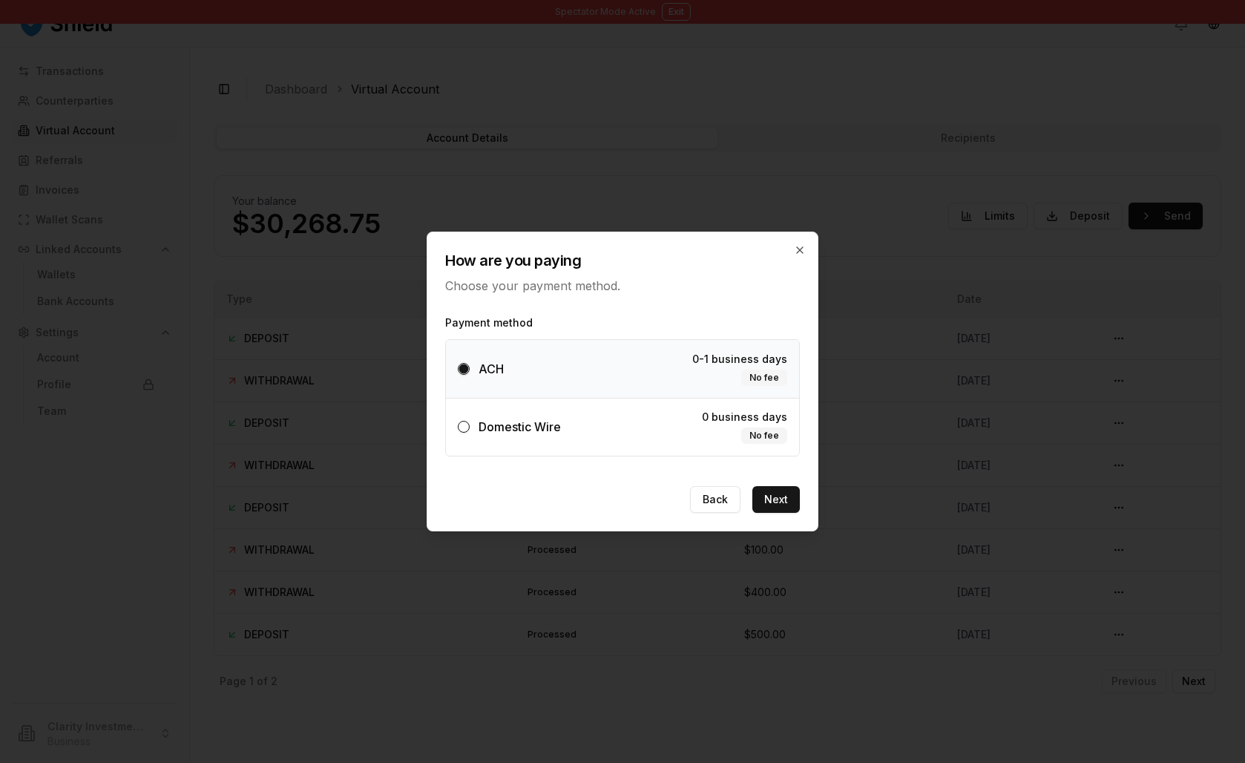
drag, startPoint x: 725, startPoint y: 449, endPoint x: 626, endPoint y: 433, distance: 100.7
click at [626, 433] on label "Domestic Wire 0 business days No fee" at bounding box center [622, 427] width 353 height 58
click at [470, 433] on button "Domestic Wire 0 business days No fee" at bounding box center [464, 427] width 12 height 12
click at [626, 373] on label "ACH 0-1 business days No fee" at bounding box center [622, 369] width 353 height 58
click at [470, 373] on button "ACH 0-1 business days No fee" at bounding box center [464, 369] width 12 height 12
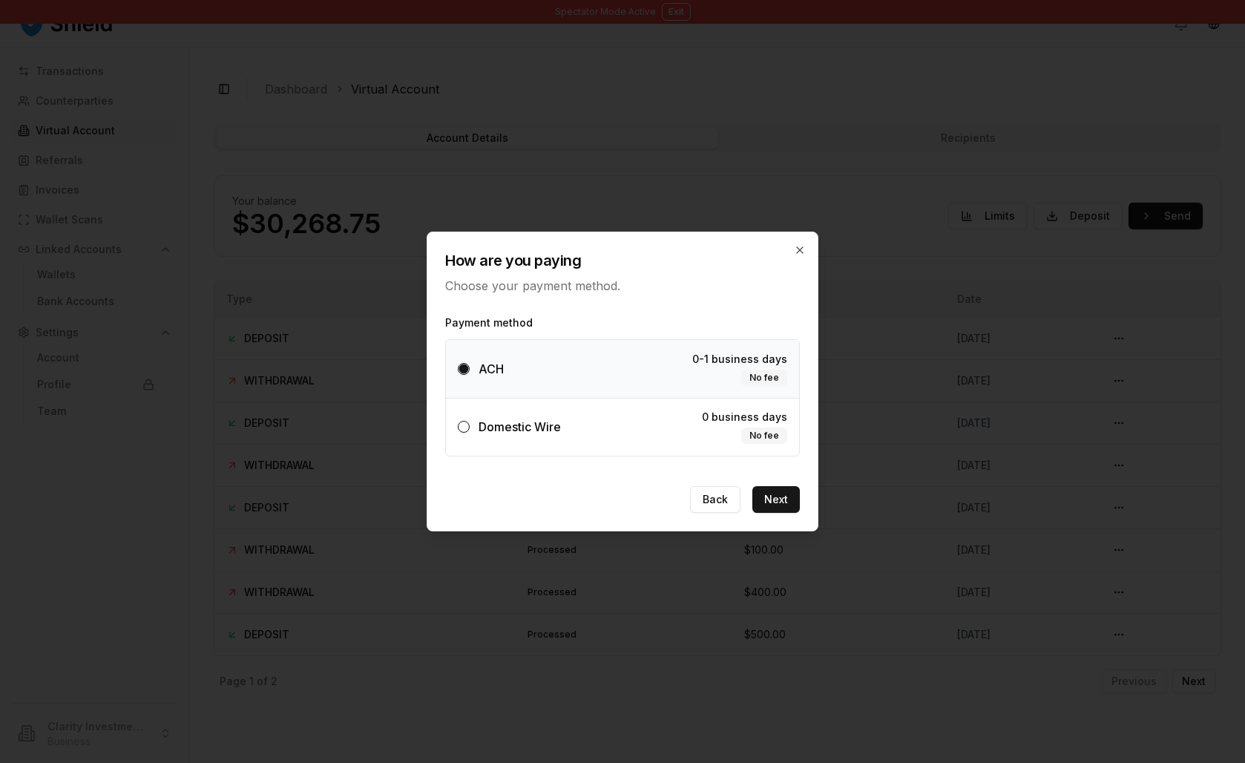
drag, startPoint x: 626, startPoint y: 433, endPoint x: 627, endPoint y: 416, distance: 17.1
click at [627, 416] on label "Domestic Wire 0 business days No fee" at bounding box center [622, 427] width 353 height 58
click at [470, 421] on button "Domestic Wire 0 business days No fee" at bounding box center [464, 427] width 12 height 12
drag, startPoint x: 627, startPoint y: 416, endPoint x: 842, endPoint y: 214, distance: 295.1
click at [806, 244] on icon "button" at bounding box center [800, 250] width 12 height 12
